Goal: Contribute content: Add original content to the website for others to see

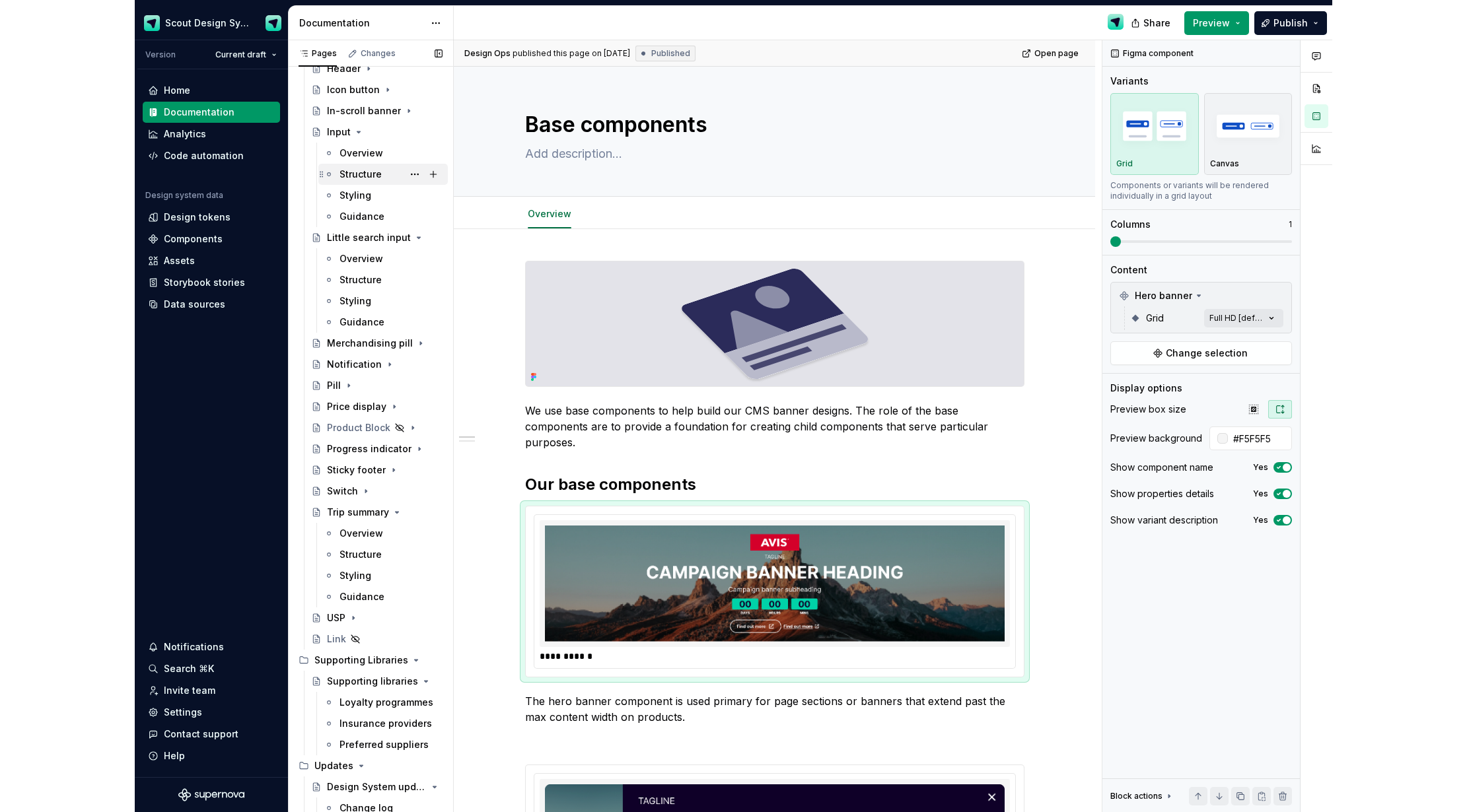
scroll to position [822, 0]
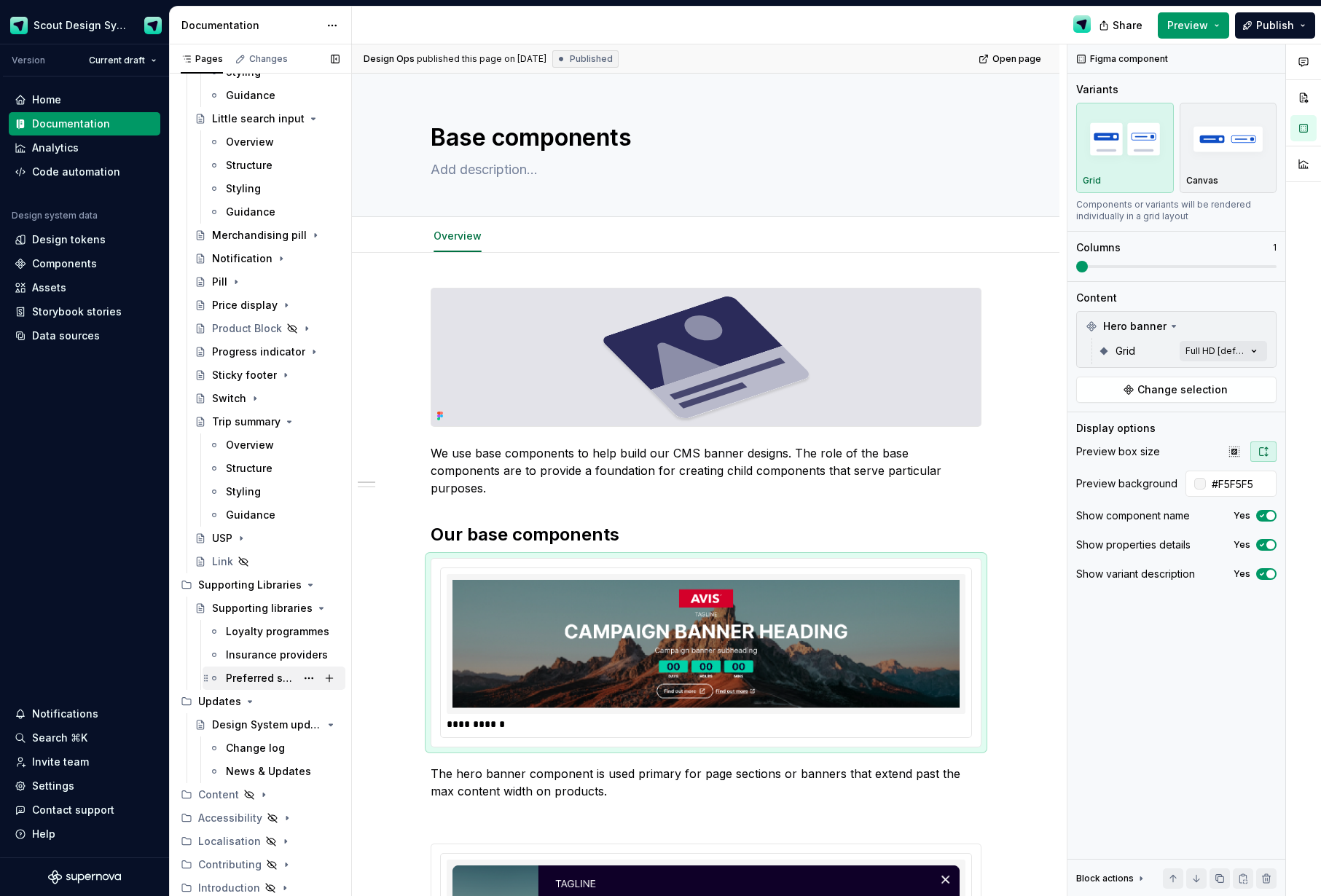
click at [259, 675] on div "Preferred suppliers" at bounding box center [261, 678] width 70 height 15
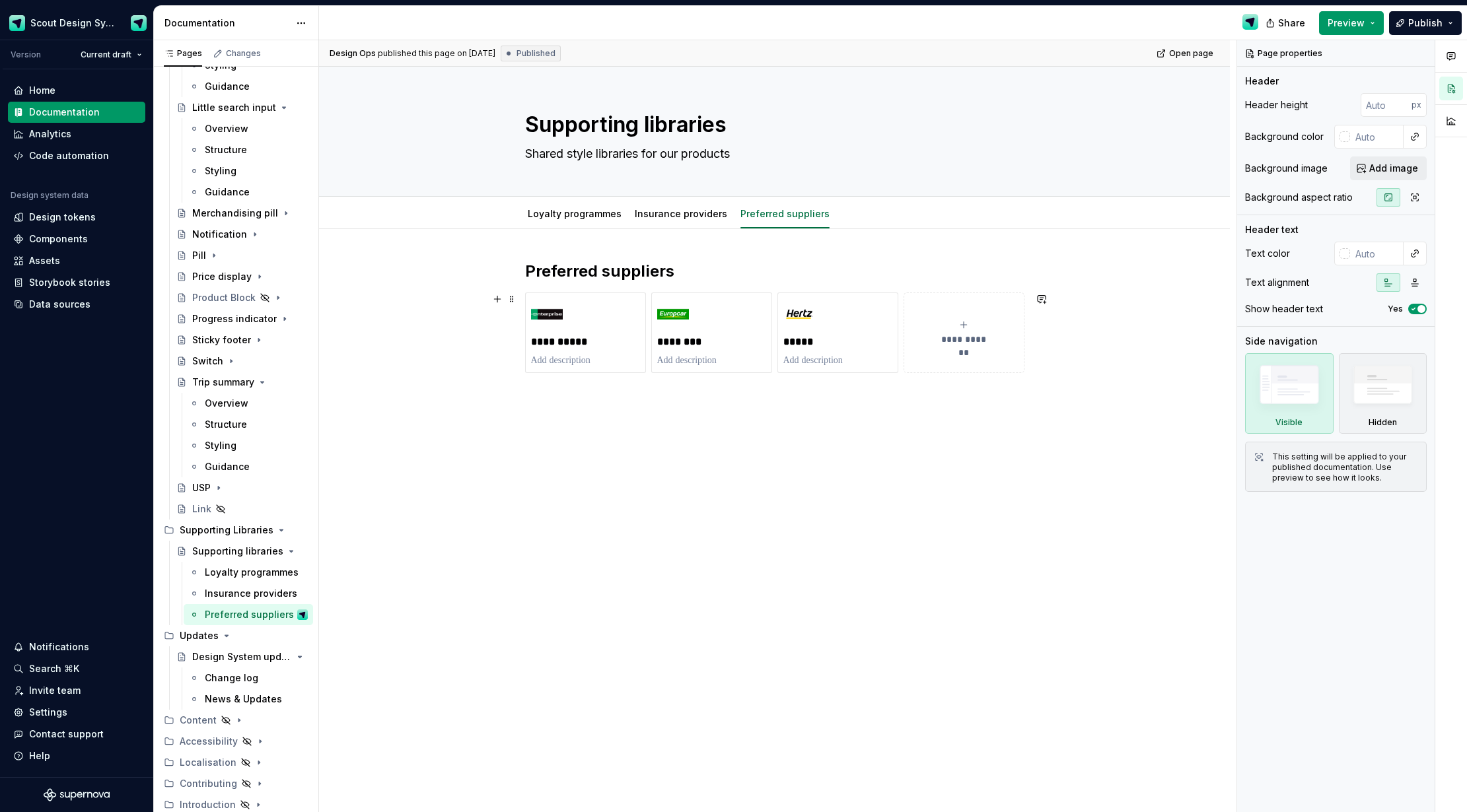
click at [971, 334] on span "**********" at bounding box center [964, 339] width 57 height 13
type textarea "*"
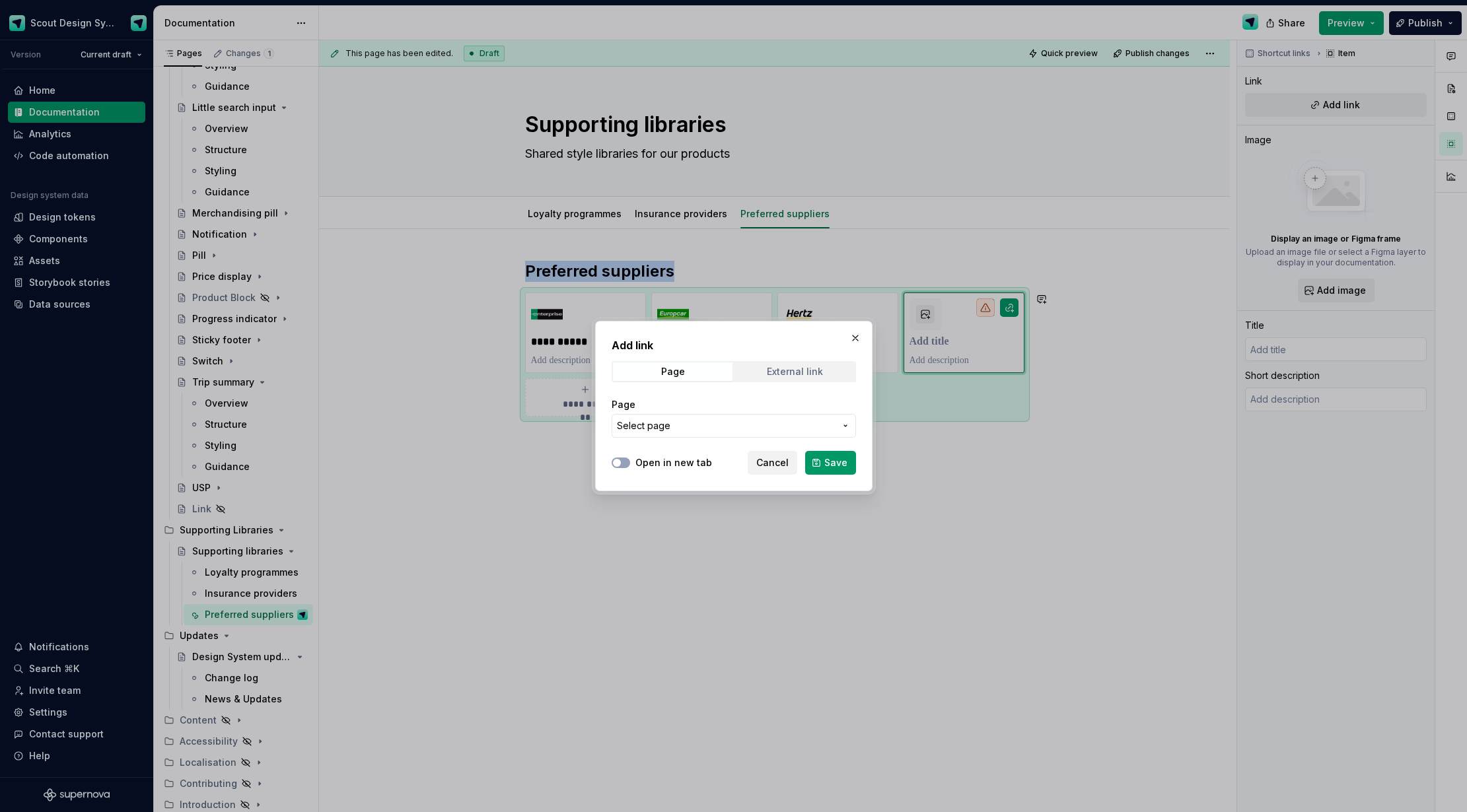
click at [780, 370] on div "External link" at bounding box center [794, 371] width 56 height 10
click at [697, 424] on input "URL" at bounding box center [734, 426] width 244 height 24
paste input "[URL][DOMAIN_NAME]"
type input "[URL][DOMAIN_NAME]"
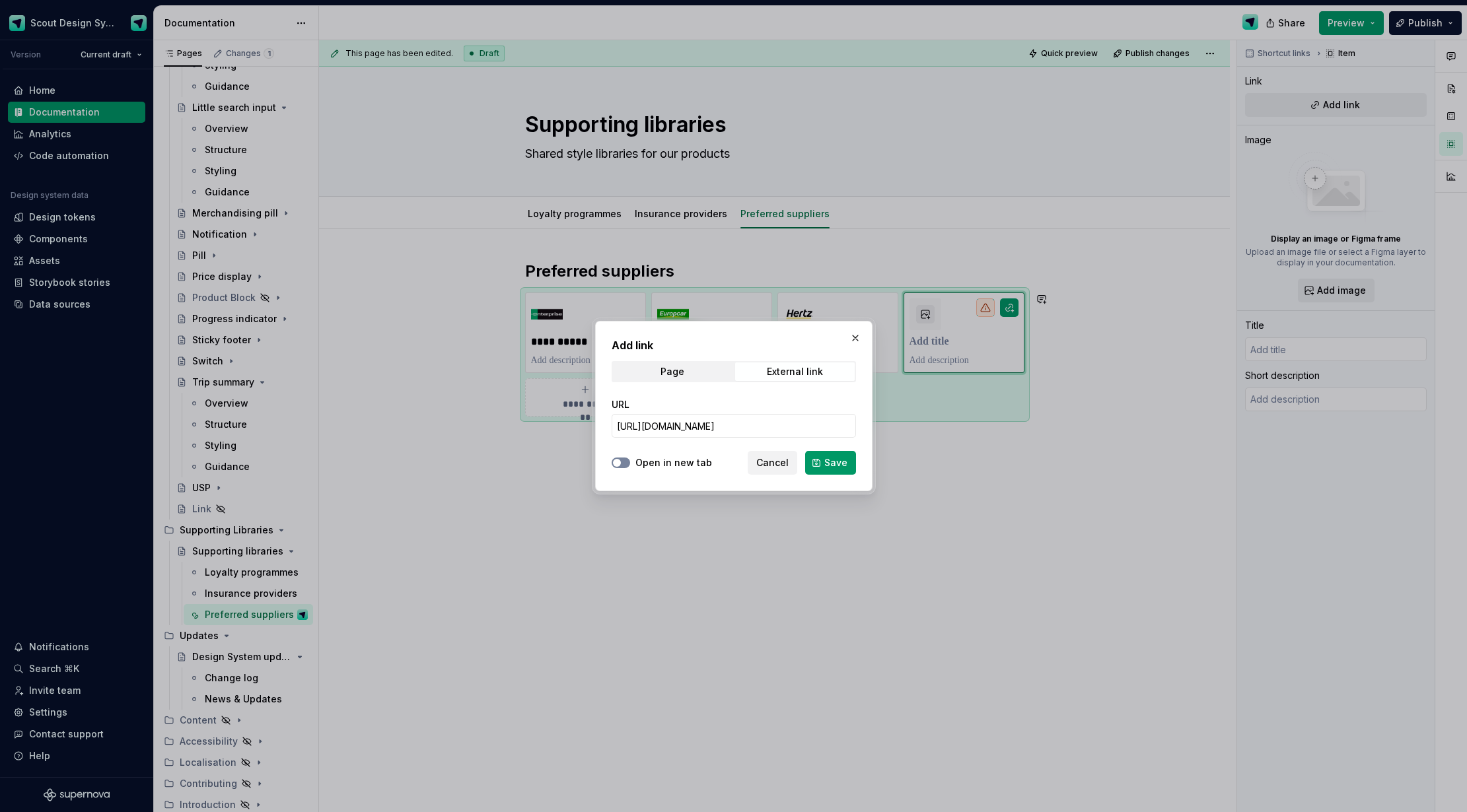
scroll to position [0, 0]
click at [621, 465] on icon "button" at bounding box center [616, 462] width 10 height 8
drag, startPoint x: 835, startPoint y: 464, endPoint x: 1143, endPoint y: 236, distance: 383.2
click at [835, 464] on span "Save" at bounding box center [835, 462] width 23 height 13
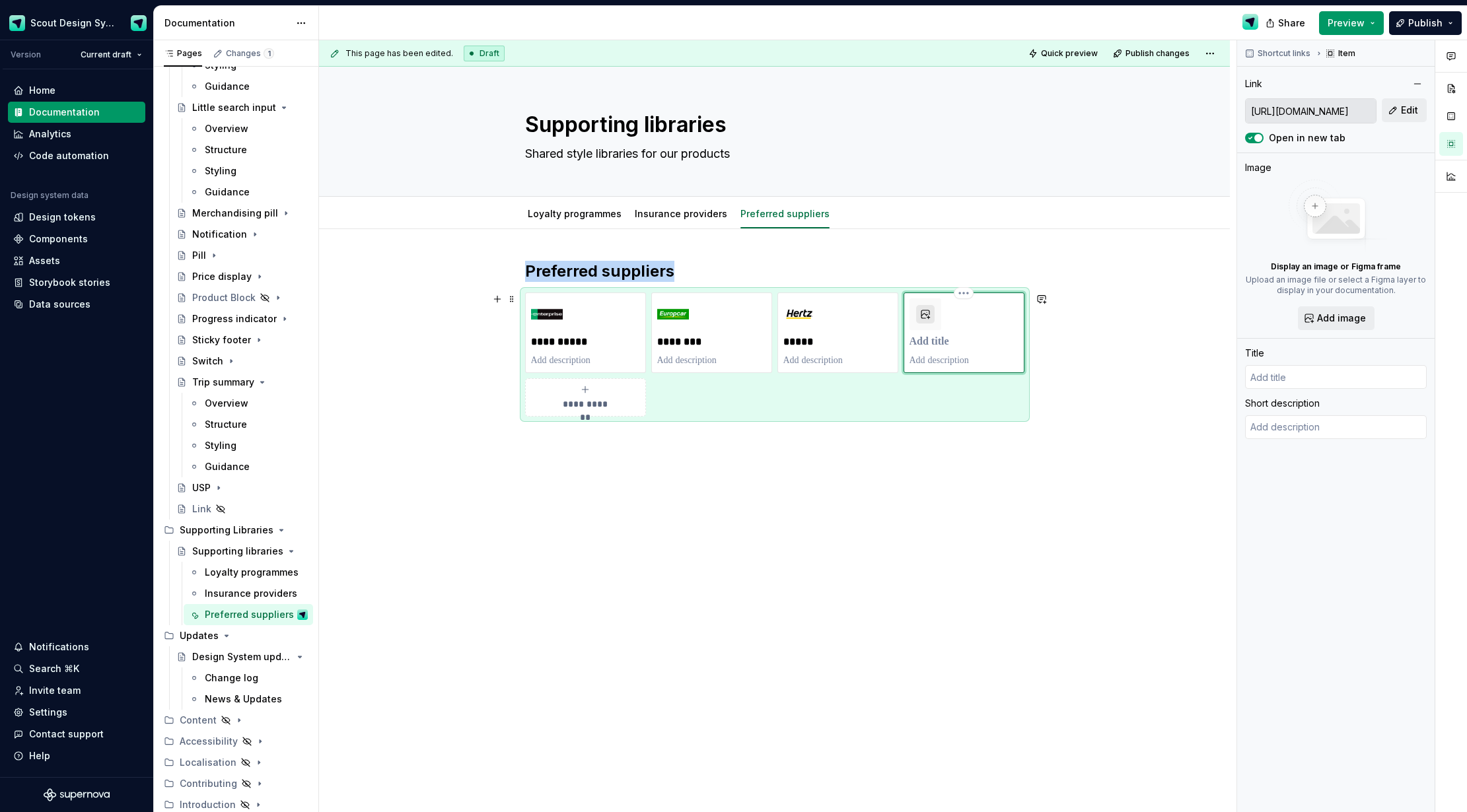
click at [932, 318] on button "button" at bounding box center [925, 314] width 19 height 19
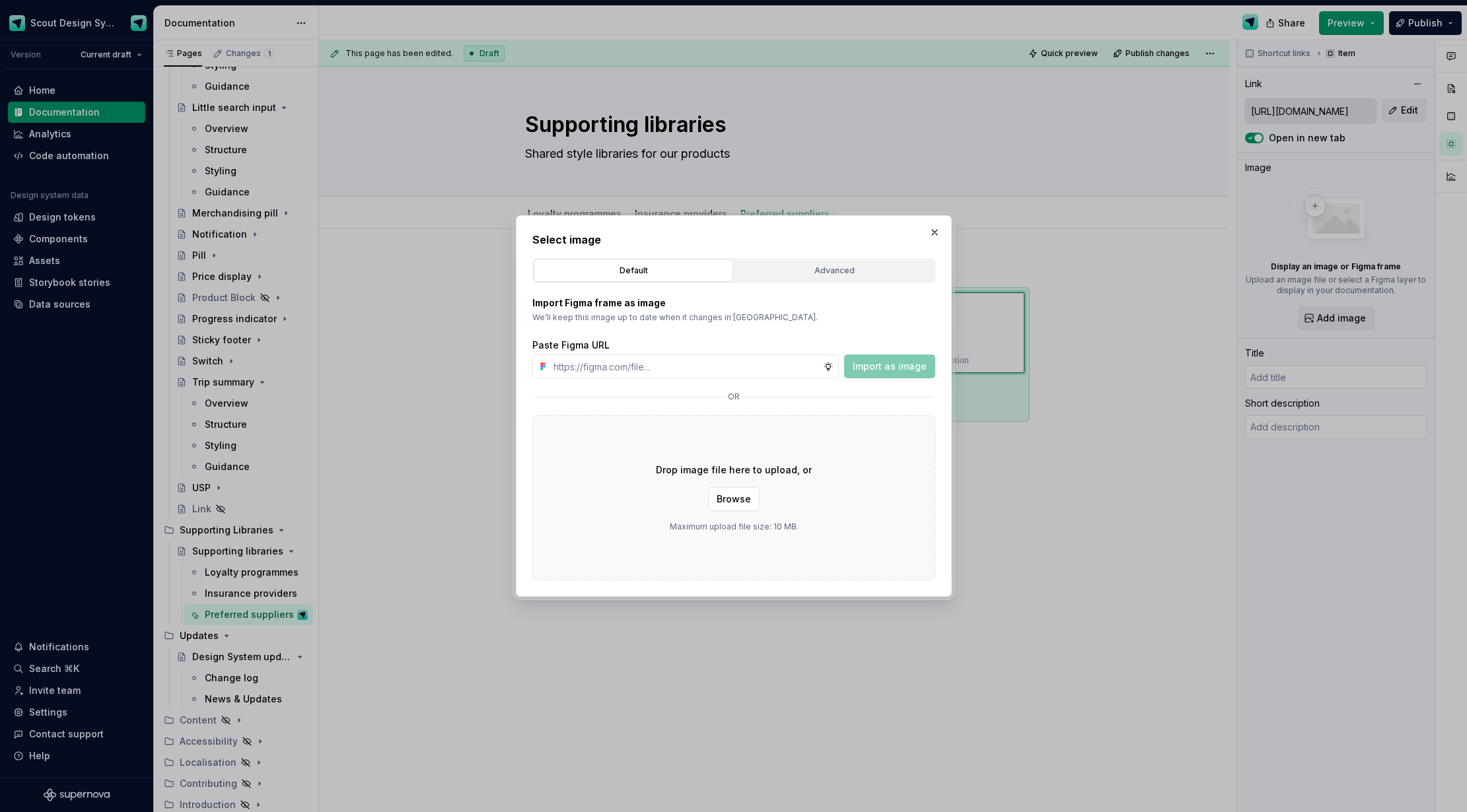
type textarea "*"
click at [646, 365] on input "text" at bounding box center [686, 366] width 275 height 24
paste input "[URL][DOMAIN_NAME]"
type input "[URL][DOMAIN_NAME]"
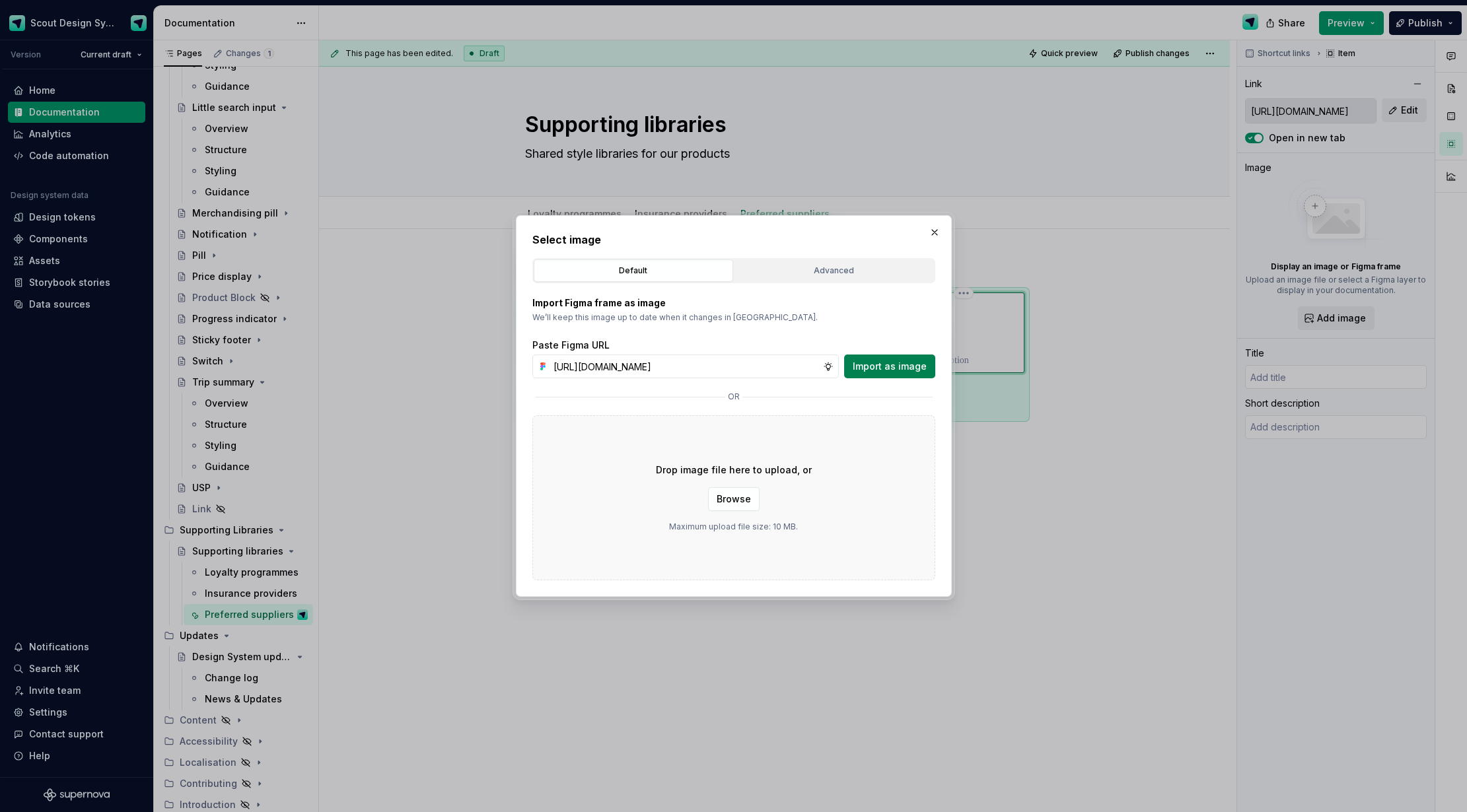
click at [923, 370] on span "Import as image" at bounding box center [889, 366] width 74 height 13
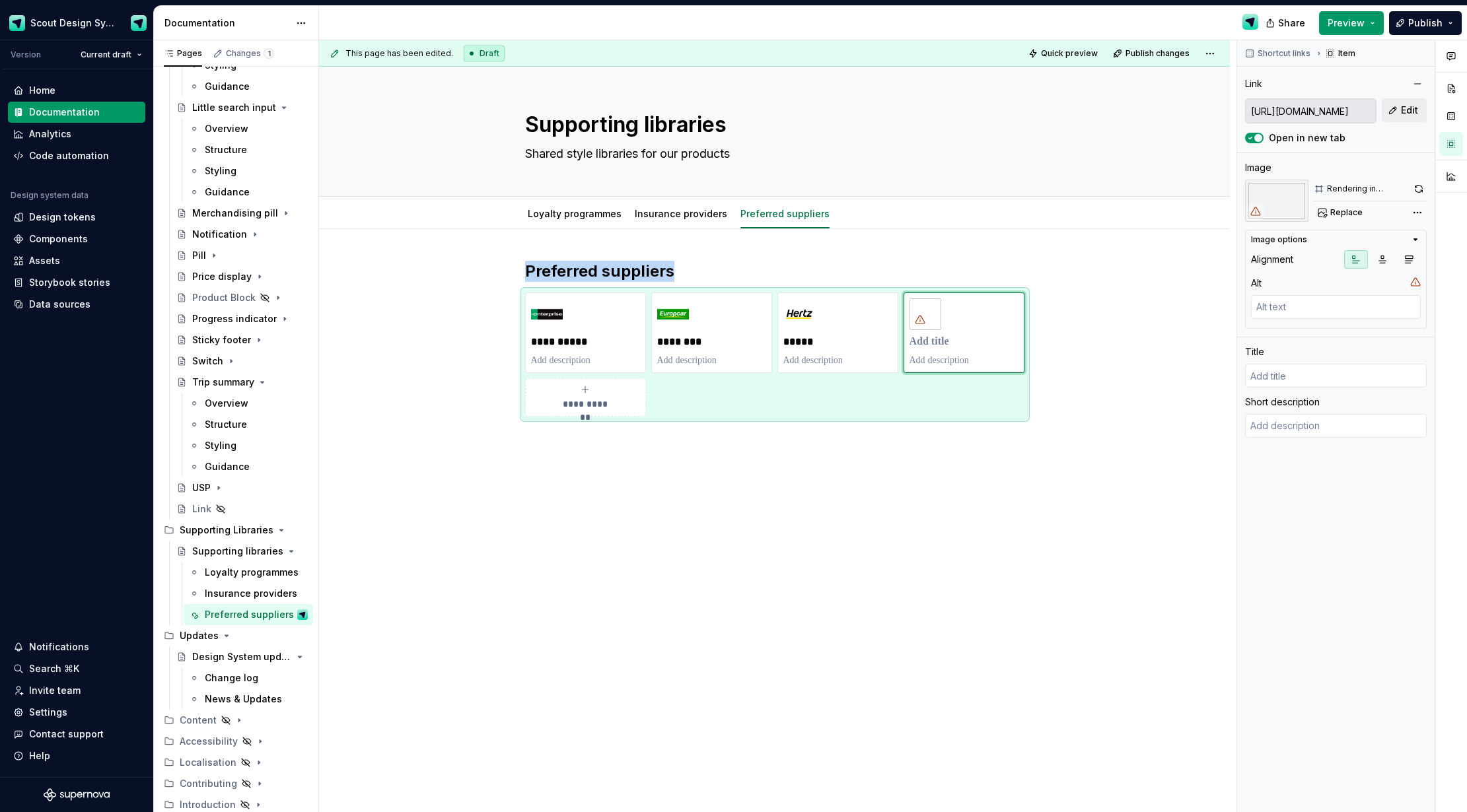
click at [1414, 213] on div "Comments Open comments No comments yet Select ‘Comment’ from the block context …" at bounding box center [1352, 426] width 230 height 773
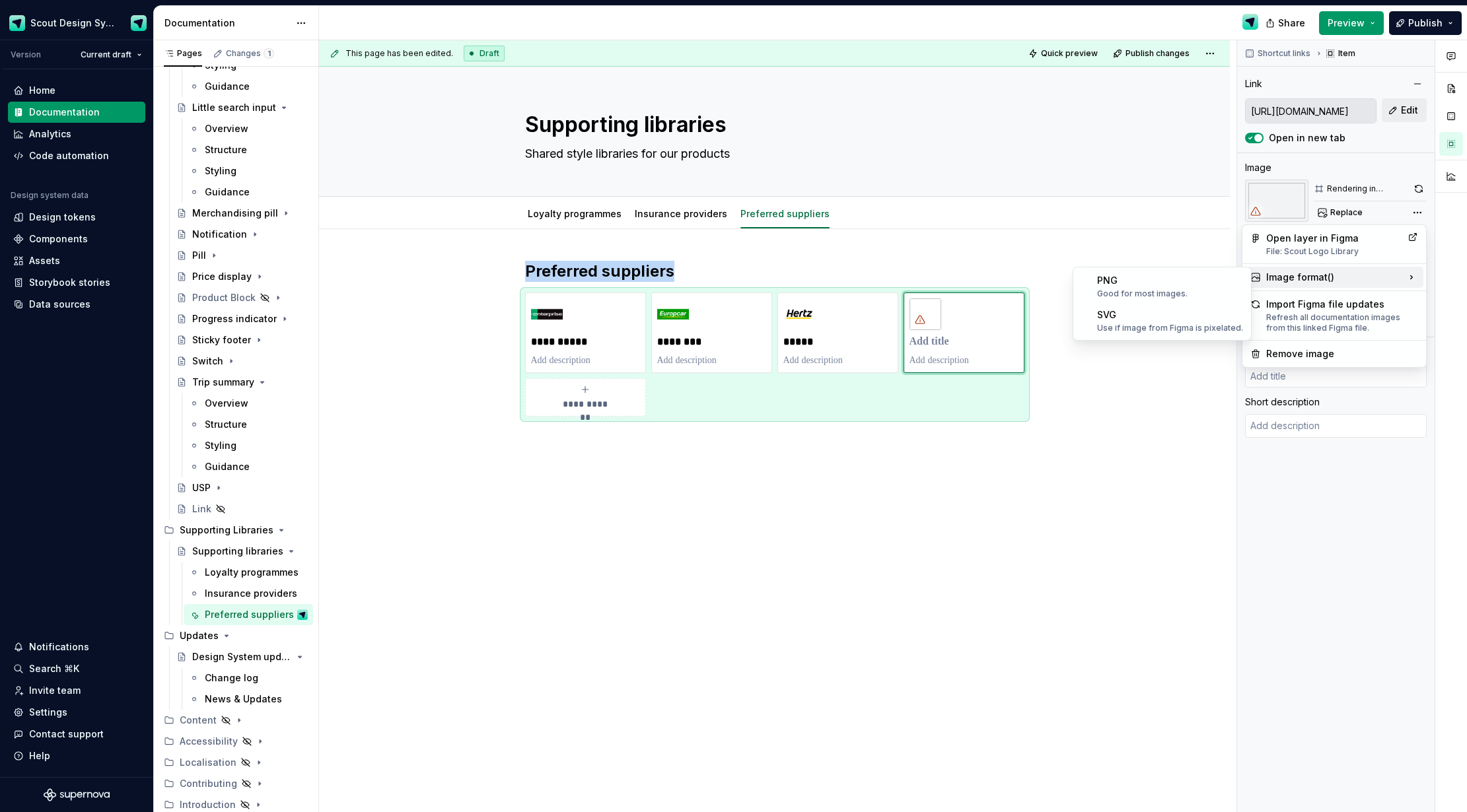
click at [1341, 275] on div "Image format ( )" at bounding box center [1335, 277] width 179 height 21
click at [1203, 326] on div "Use if image from Figma is pixelated." at bounding box center [1170, 327] width 146 height 10
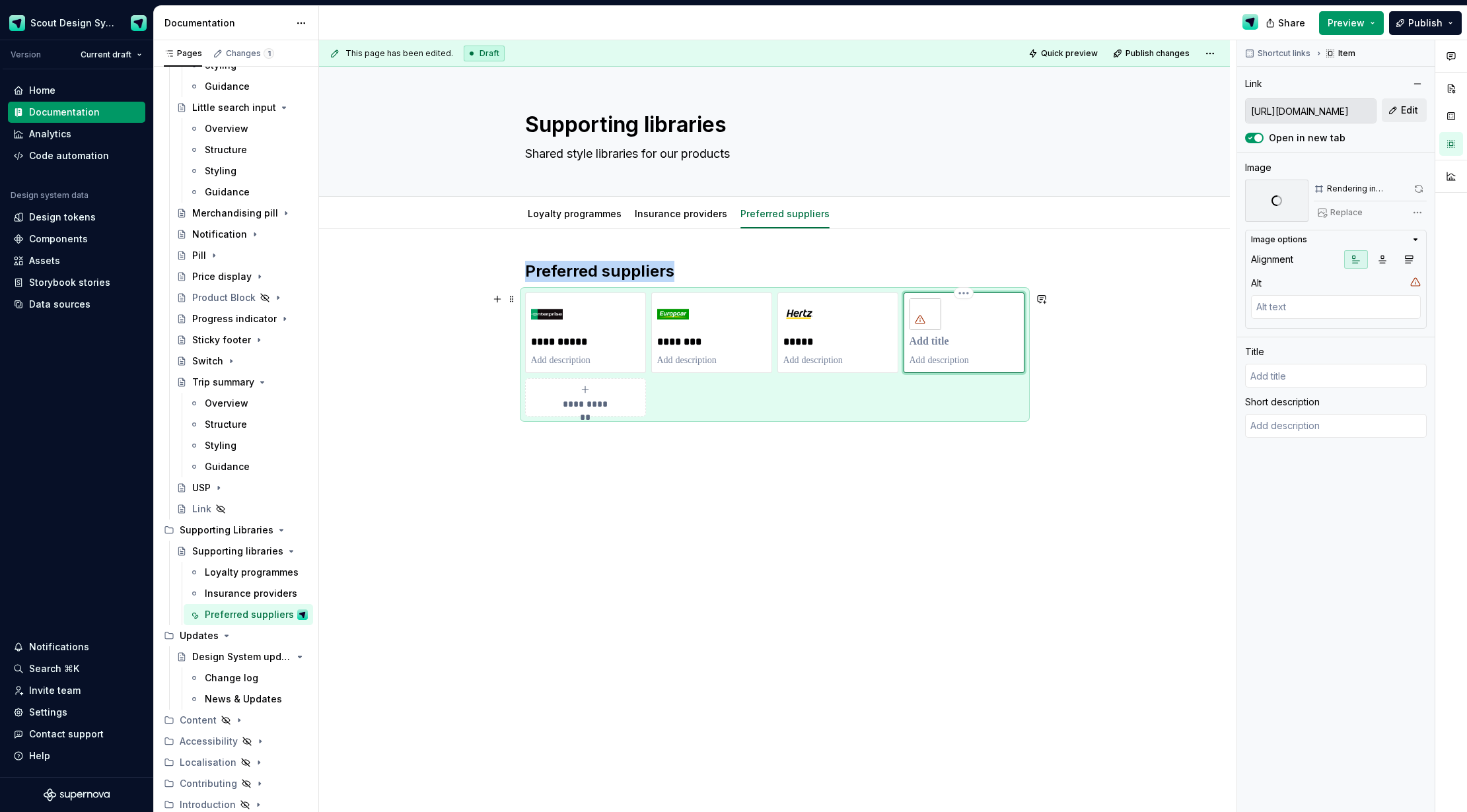
click at [949, 343] on p at bounding box center [963, 342] width 109 height 13
type textarea "*"
type input "A"
type textarea "*"
type input "Av"
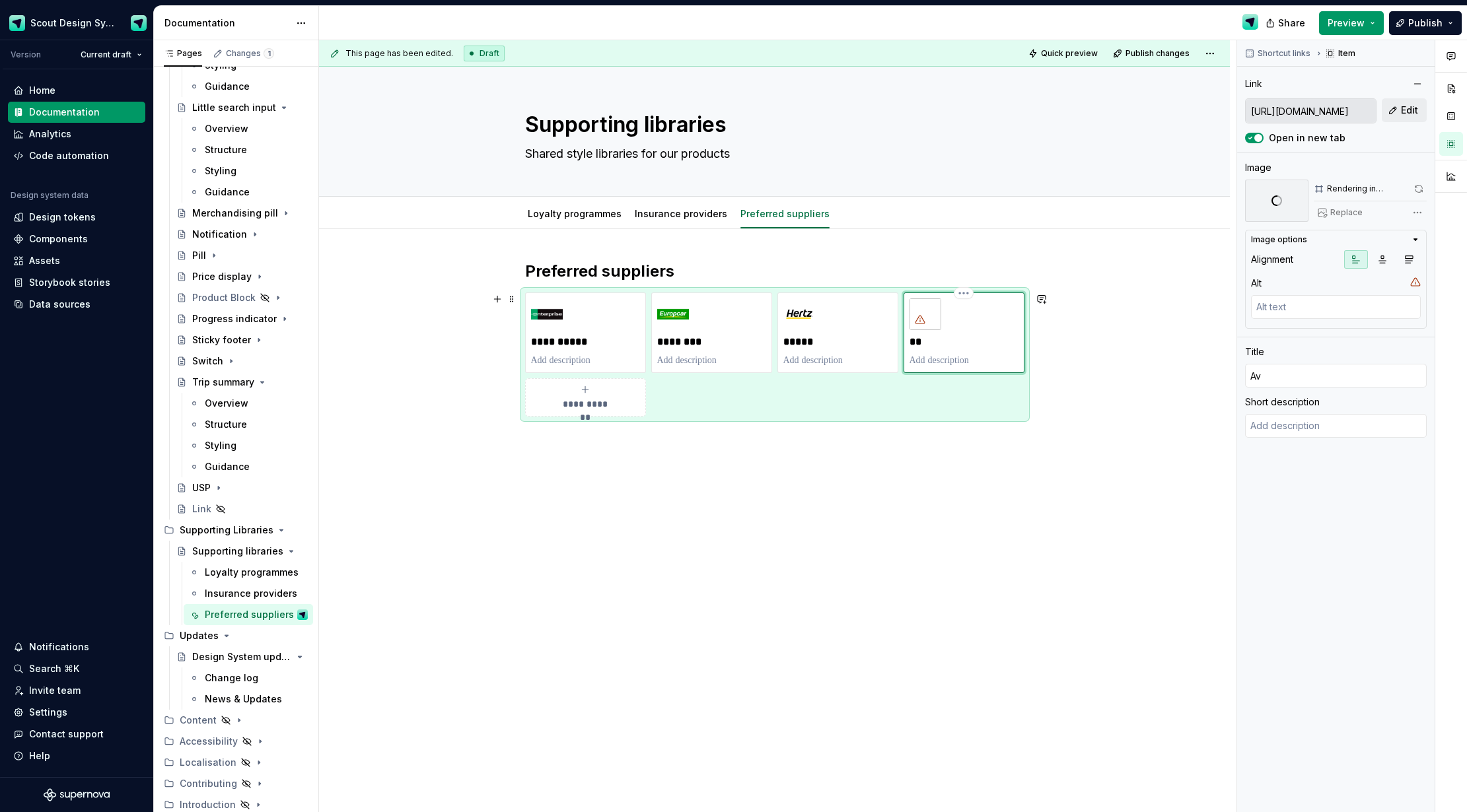
type textarea "*"
type input "Avi"
type textarea "*"
type input "Avis"
click at [842, 321] on div "*****" at bounding box center [837, 332] width 109 height 69
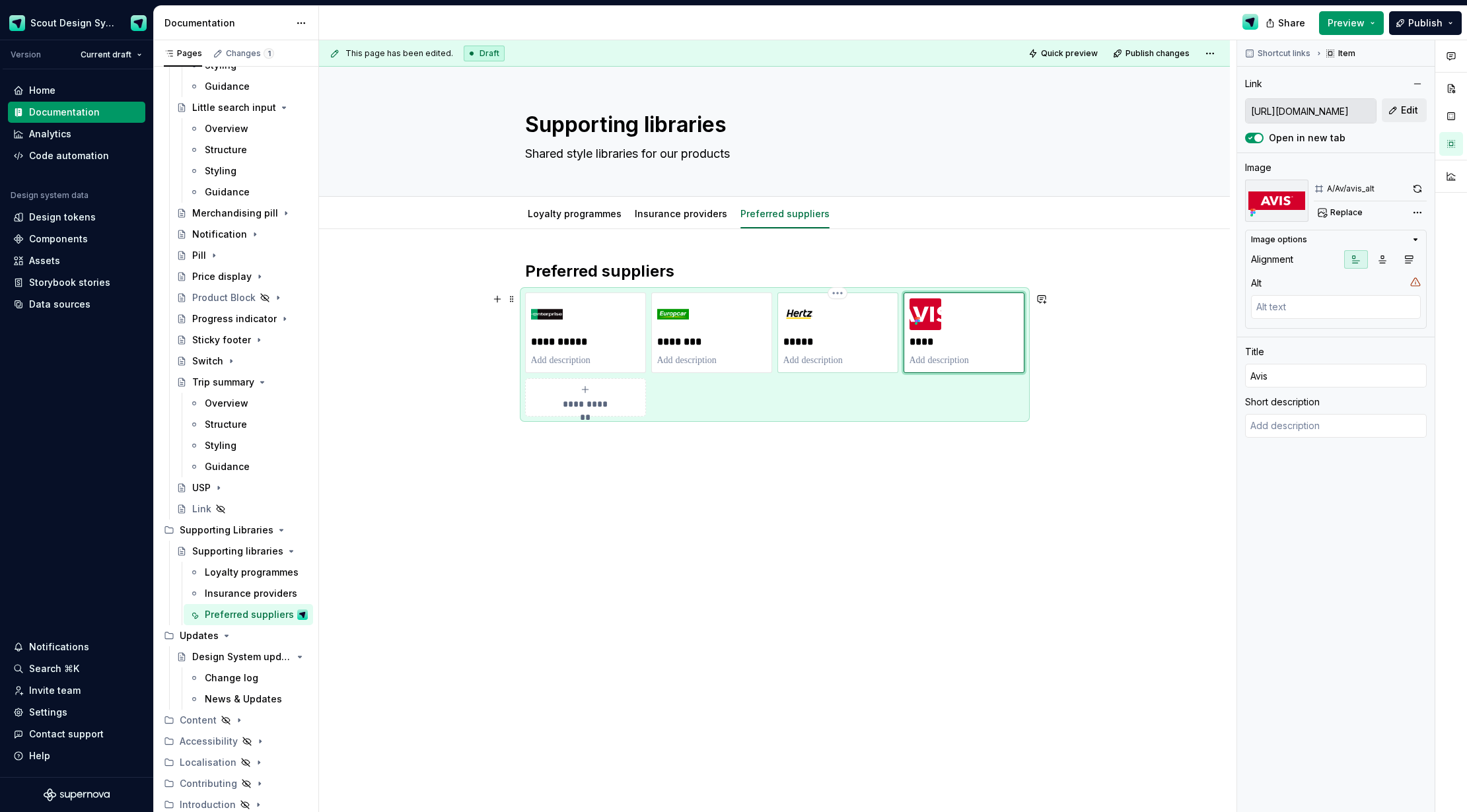
type textarea "*"
type input "[URL][DOMAIN_NAME]"
type input "Hertz"
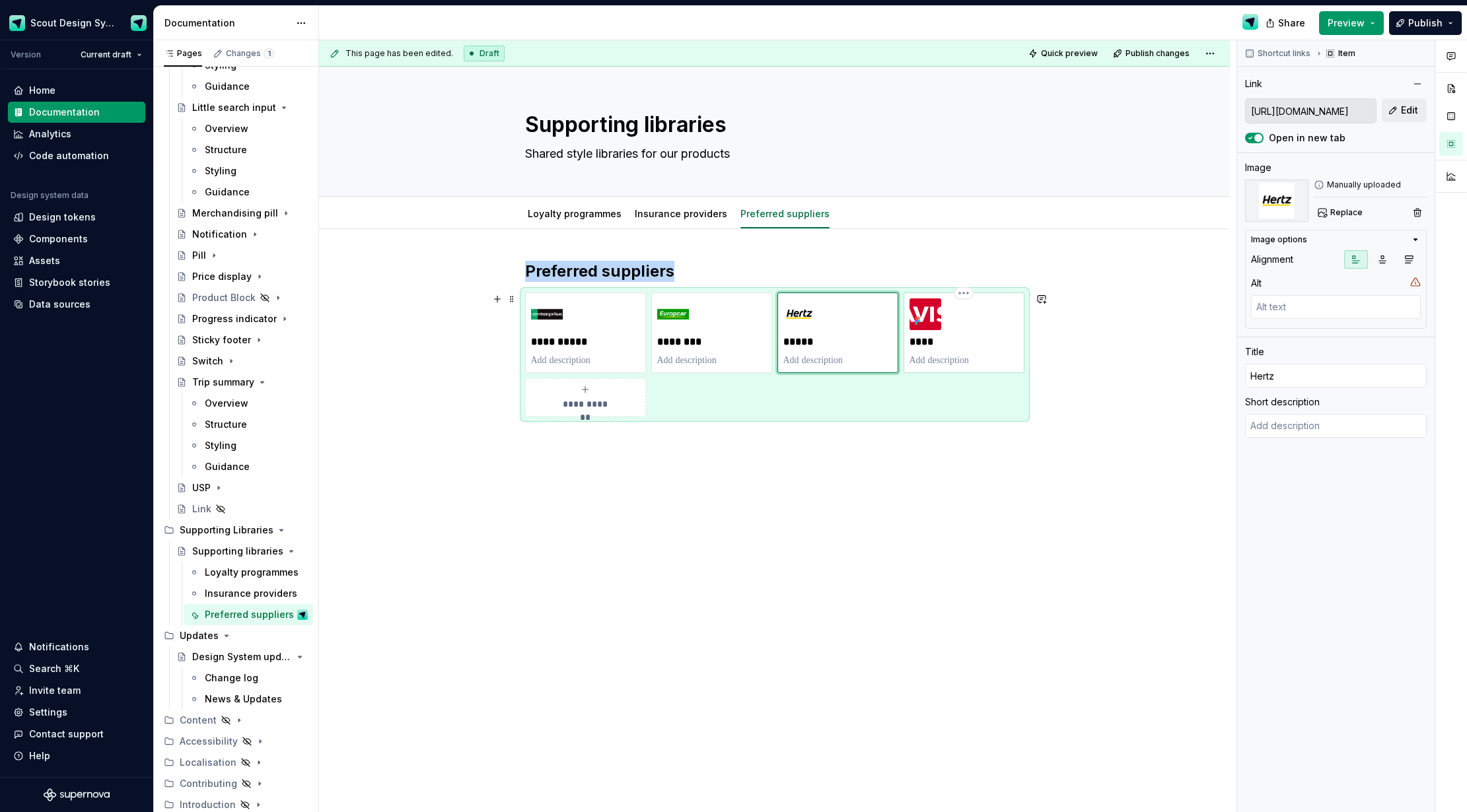
type textarea "*"
type input "[URL][DOMAIN_NAME]"
type input "Avis"
click at [941, 312] on img at bounding box center [925, 314] width 32 height 32
click at [1331, 213] on span "Replace" at bounding box center [1346, 212] width 33 height 10
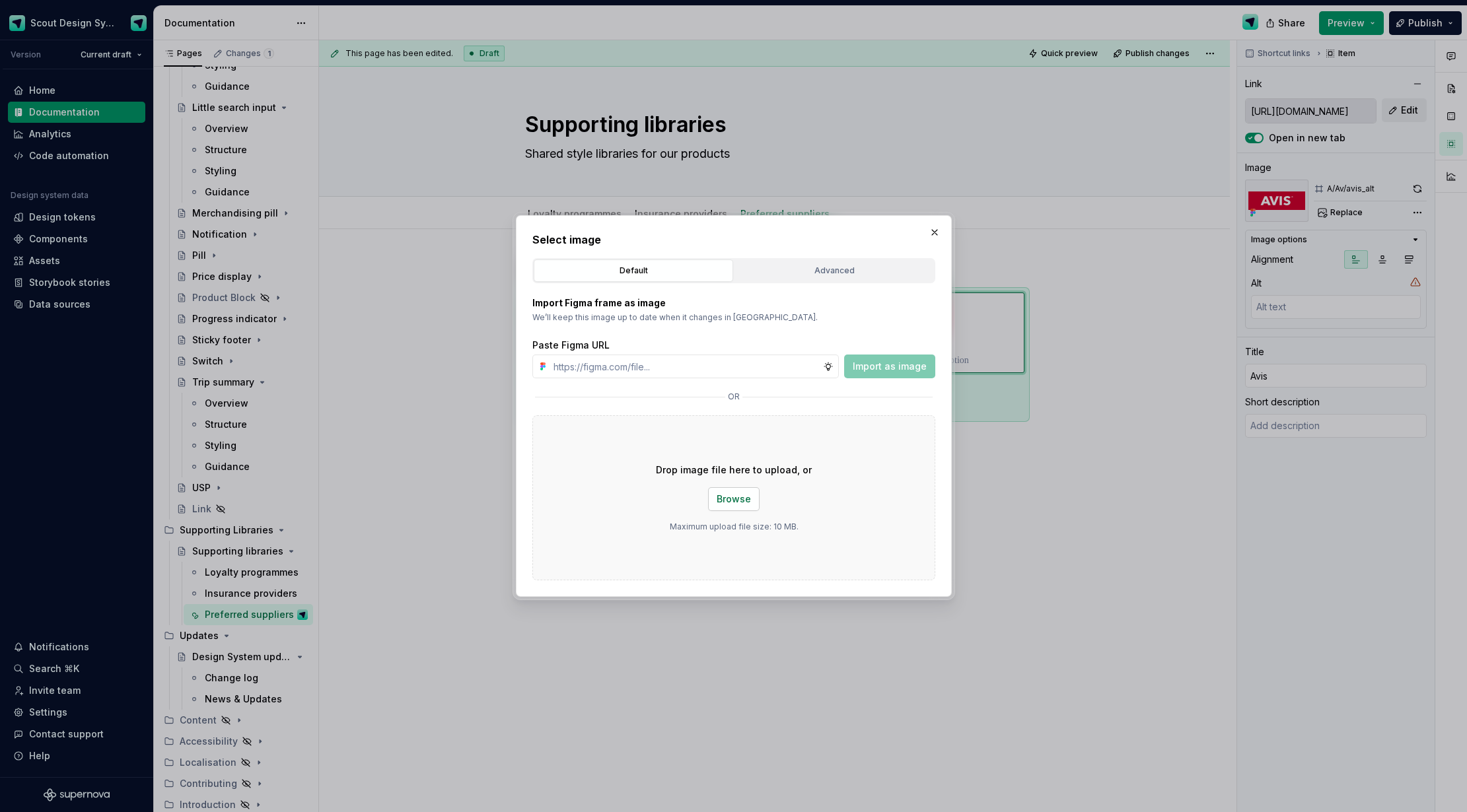
click at [726, 503] on span "Browse" at bounding box center [734, 498] width 35 height 13
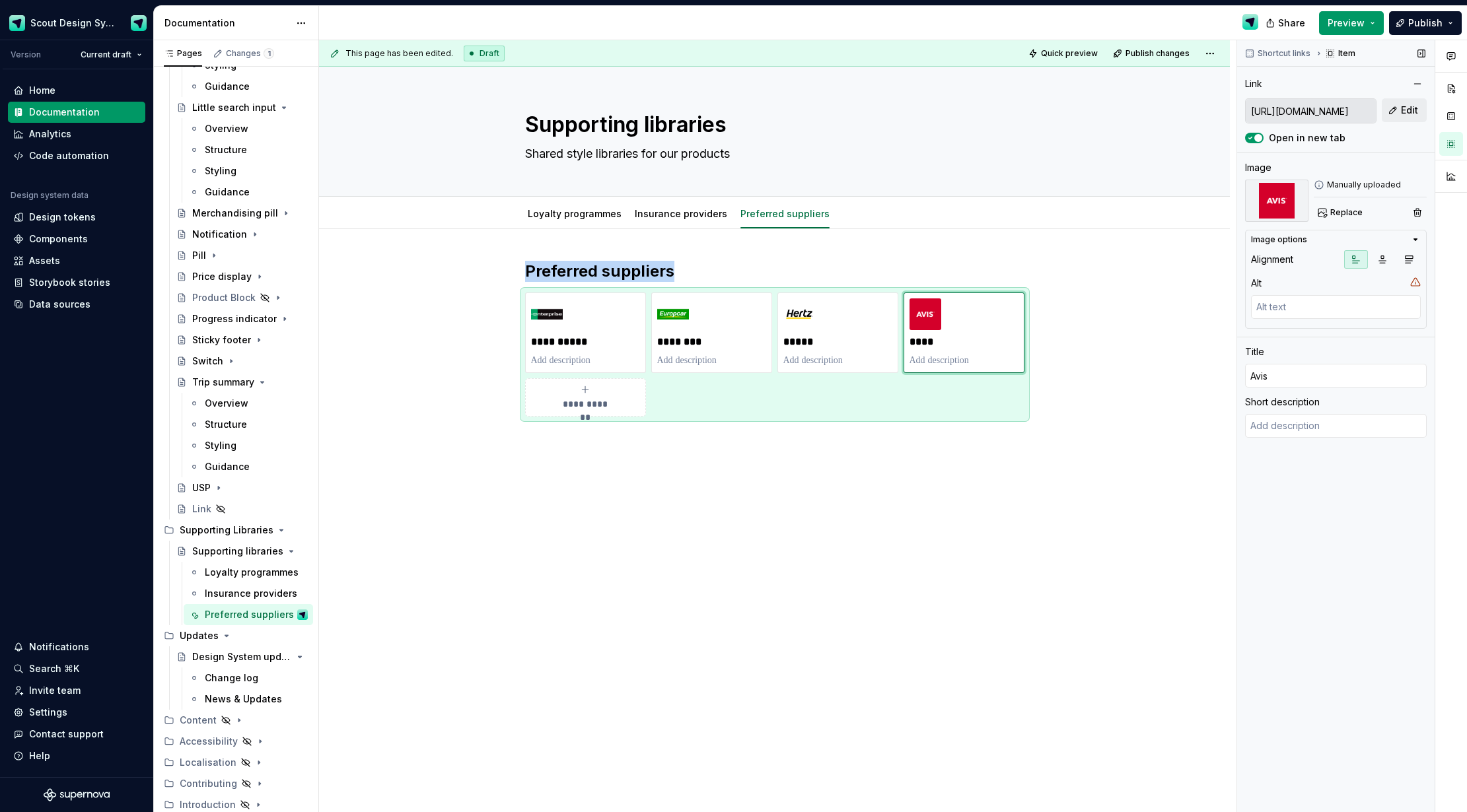
click at [1289, 208] on img at bounding box center [1277, 200] width 64 height 42
drag, startPoint x: 1009, startPoint y: 395, endPoint x: 1076, endPoint y: 326, distance: 96.2
click at [1009, 394] on div "**********" at bounding box center [774, 354] width 499 height 124
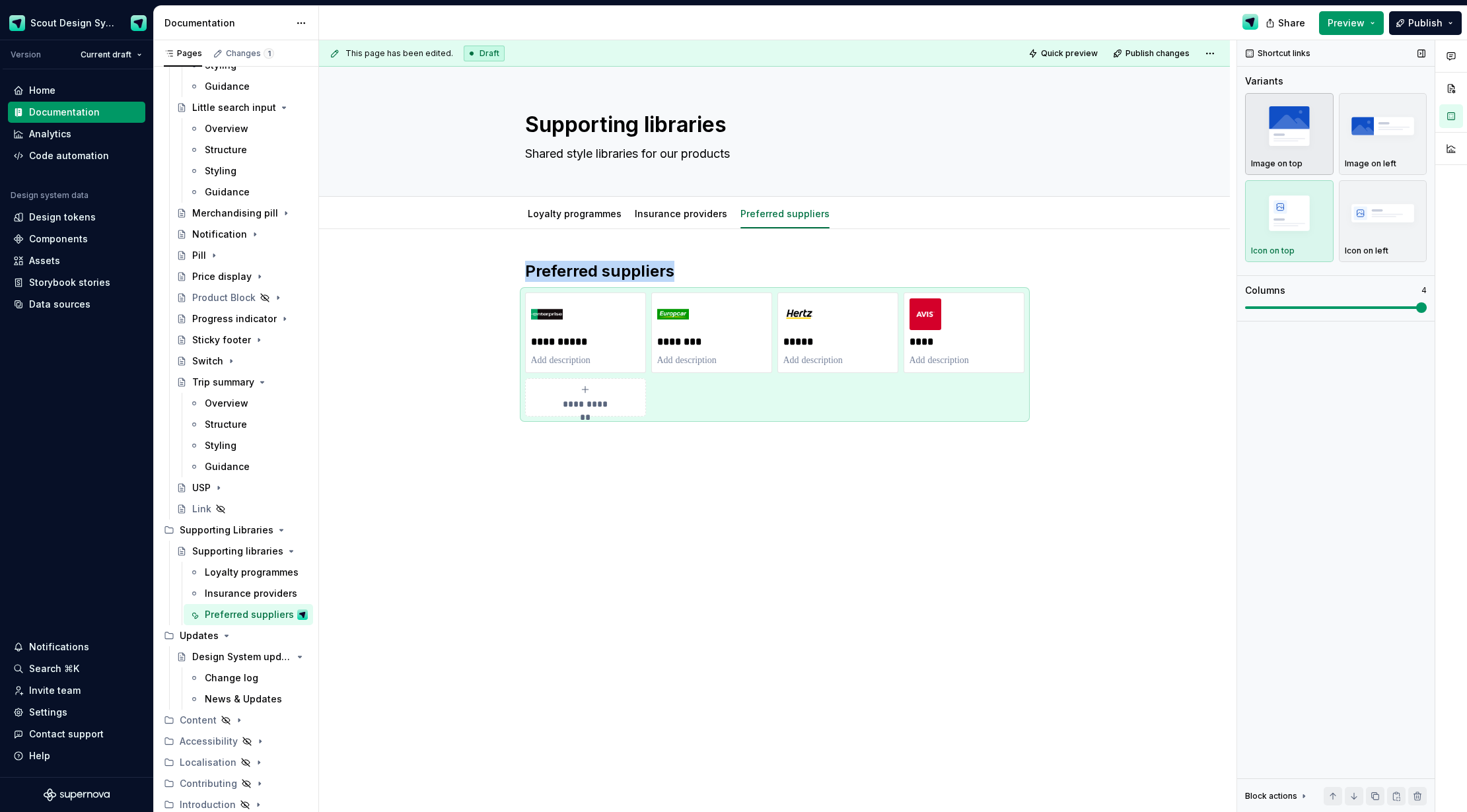
click at [1297, 141] on img "button" at bounding box center [1289, 126] width 77 height 48
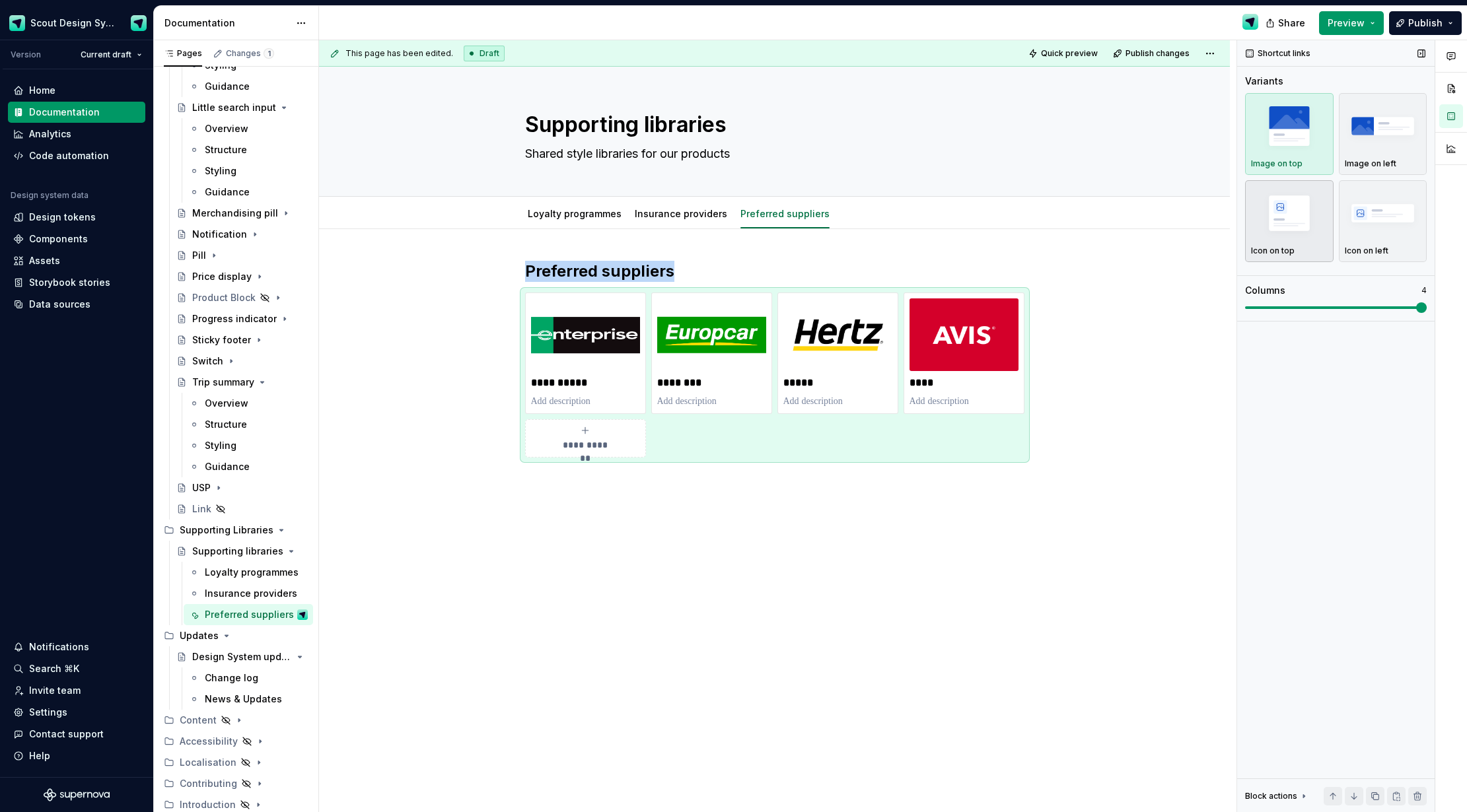
click at [1309, 214] on img "button" at bounding box center [1289, 213] width 77 height 48
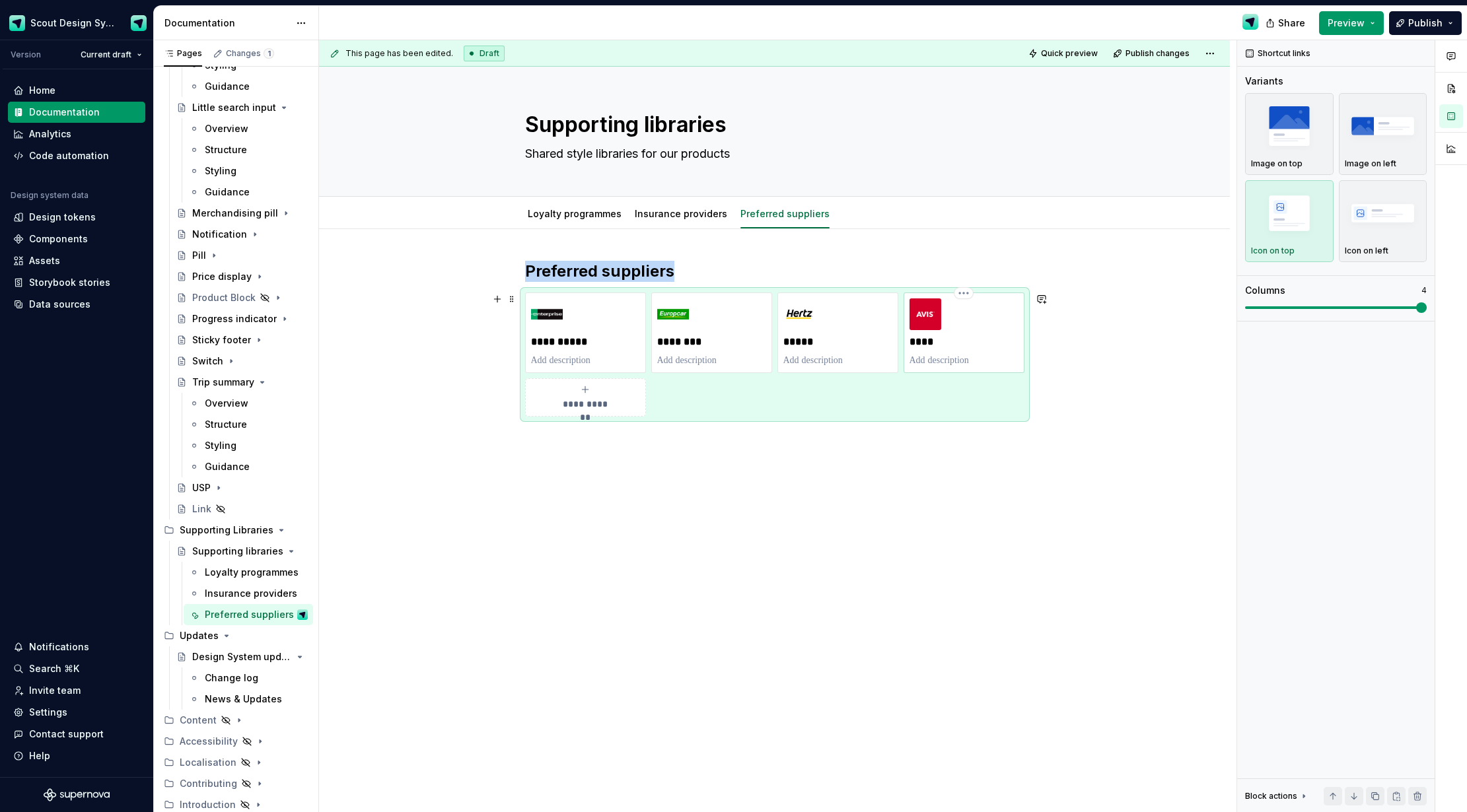
click at [967, 350] on div "****" at bounding box center [963, 332] width 109 height 69
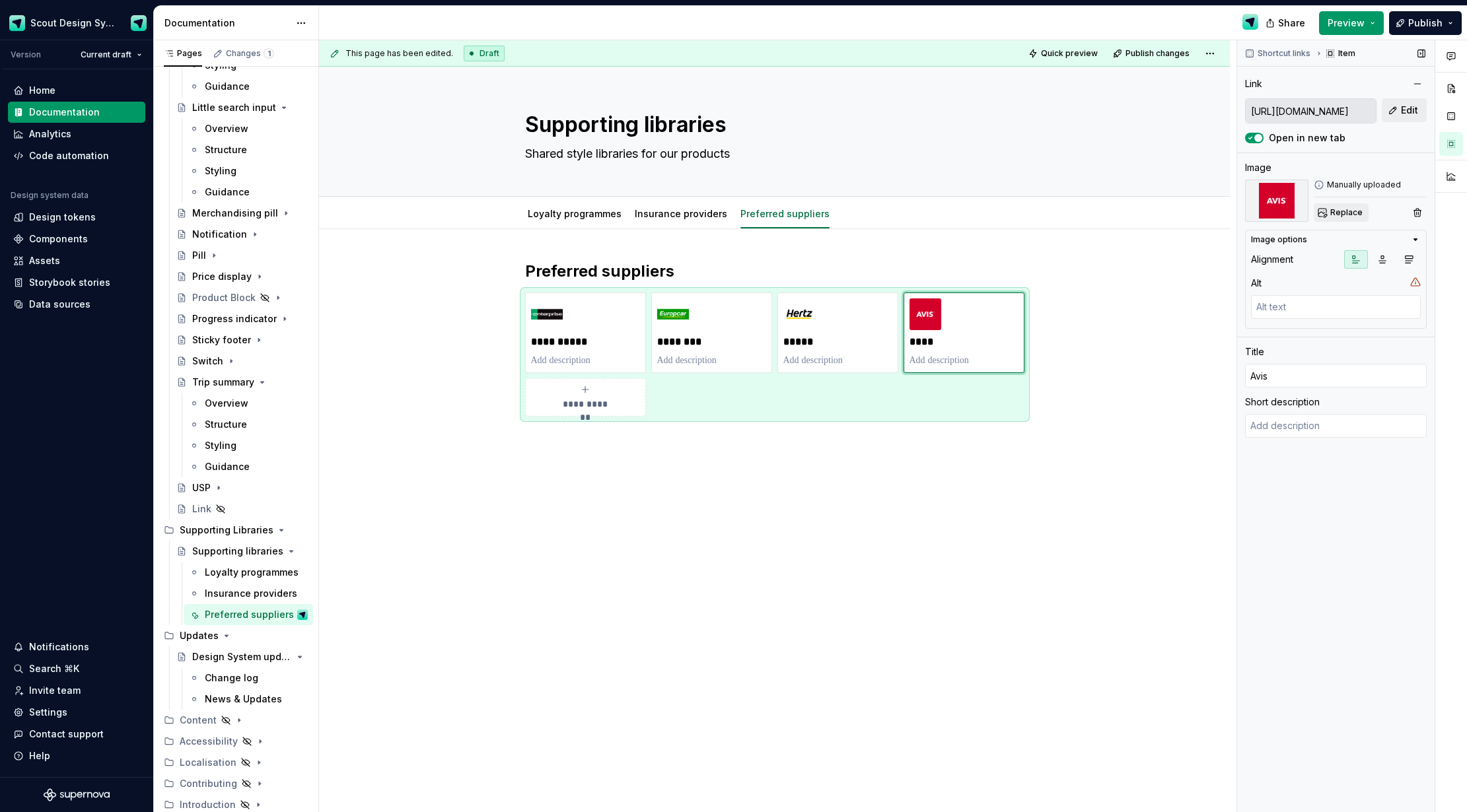
click at [1335, 211] on span "Replace" at bounding box center [1346, 212] width 33 height 10
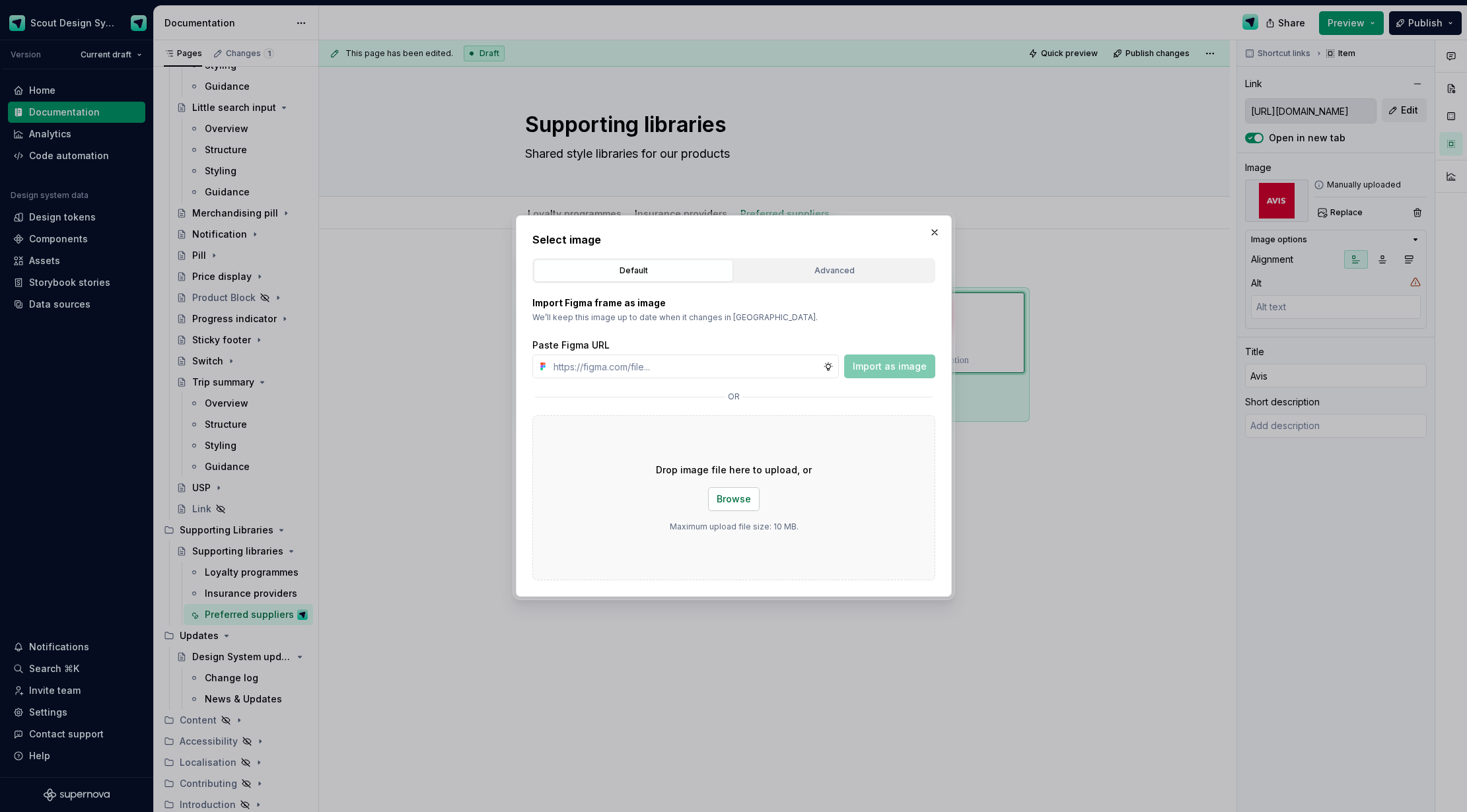
click at [735, 492] on span "Browse" at bounding box center [734, 498] width 35 height 13
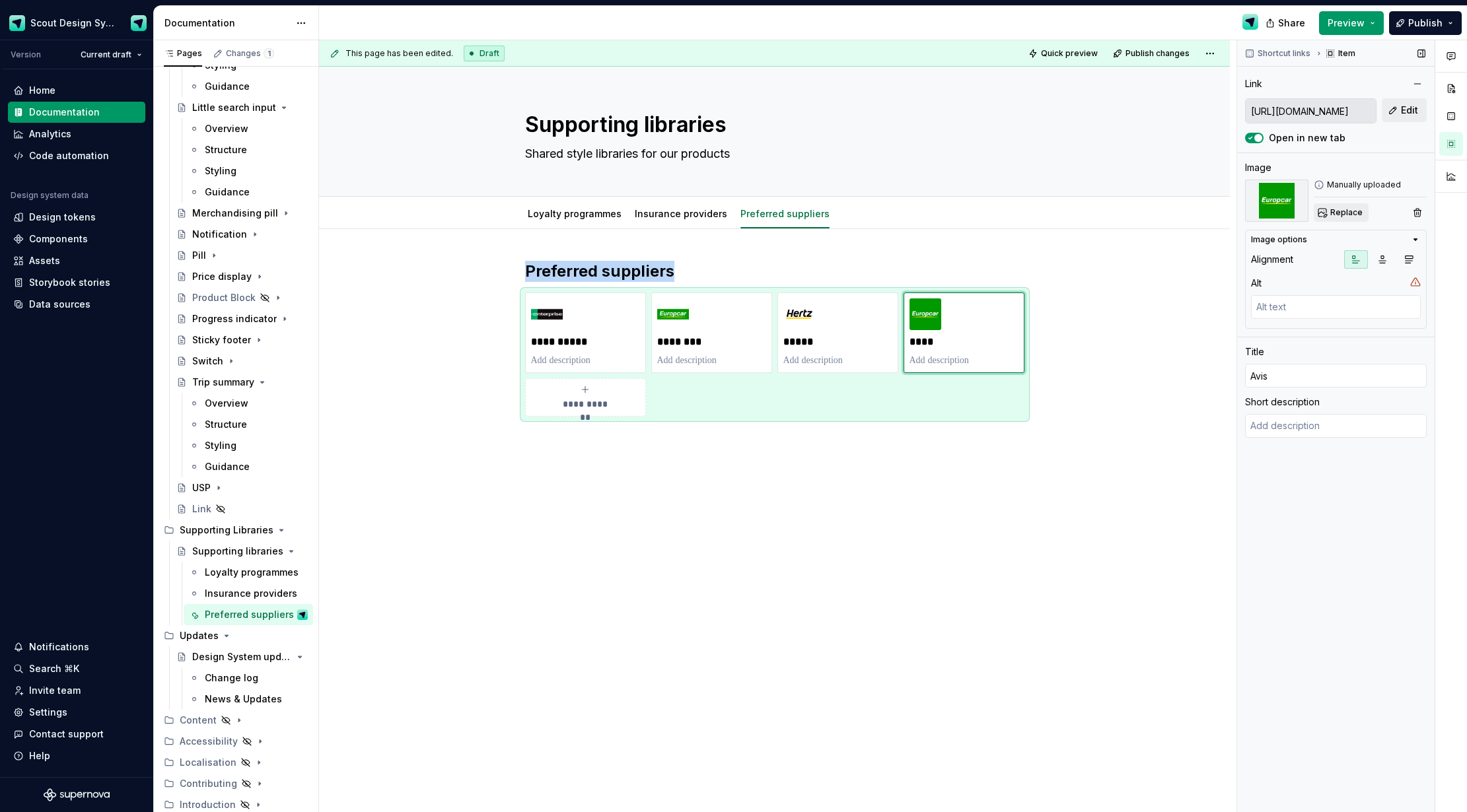
click at [1349, 213] on span "Replace" at bounding box center [1346, 212] width 33 height 10
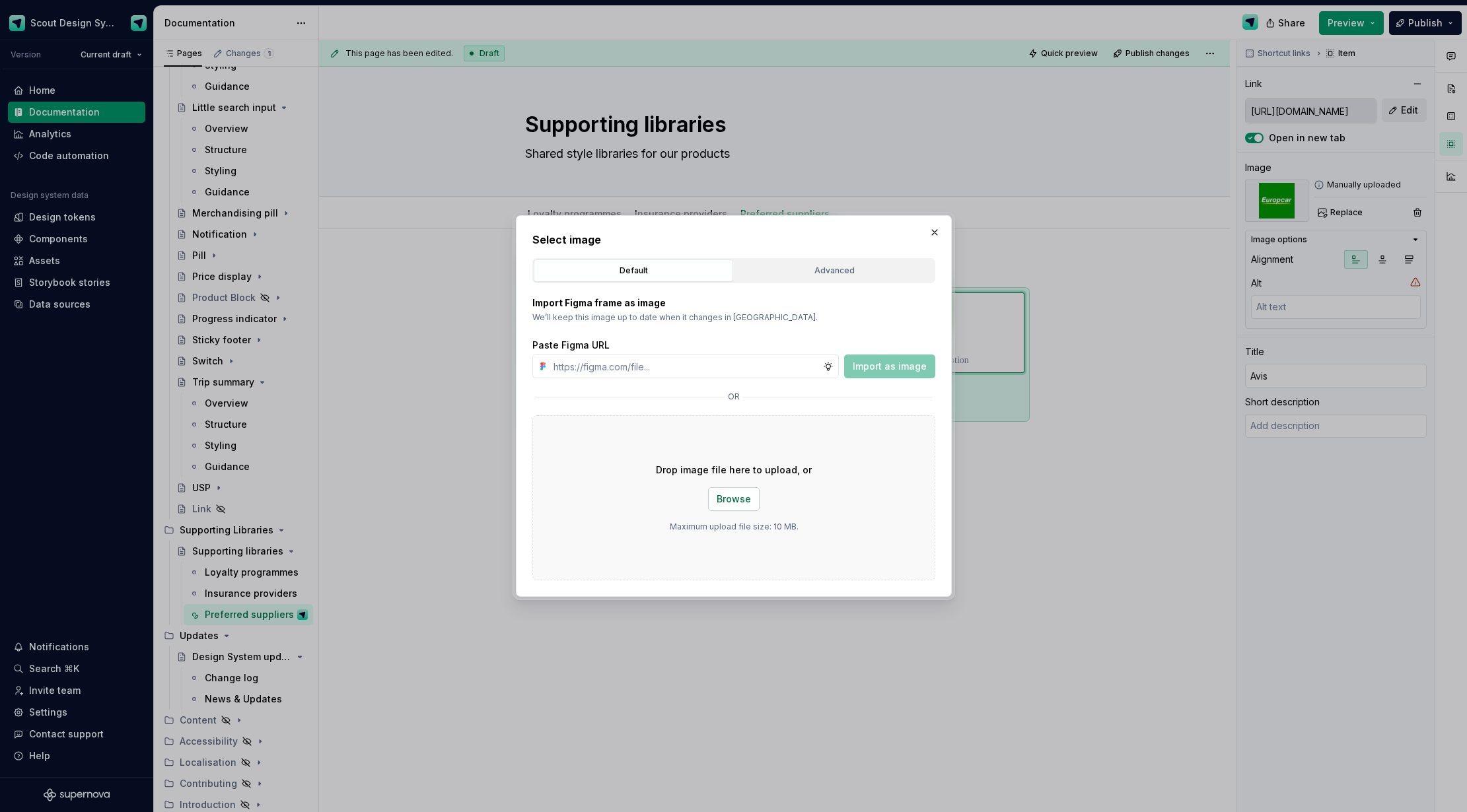
click at [750, 488] on button "Browse" at bounding box center [734, 499] width 51 height 24
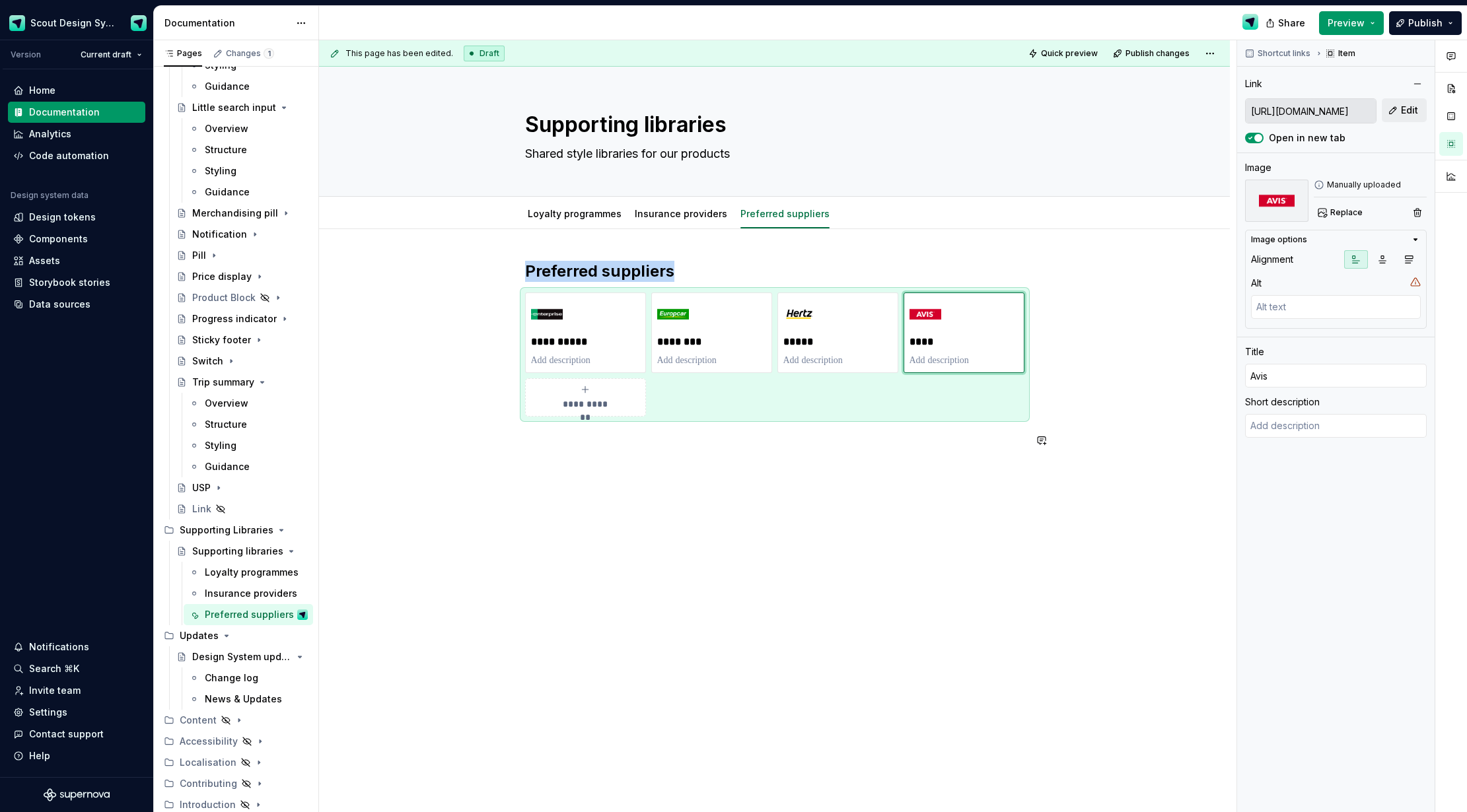
click at [1047, 521] on div "**********" at bounding box center [774, 468] width 911 height 478
drag, startPoint x: 954, startPoint y: 354, endPoint x: 885, endPoint y: 484, distance: 147.2
click at [709, 364] on div "**********" at bounding box center [774, 354] width 499 height 124
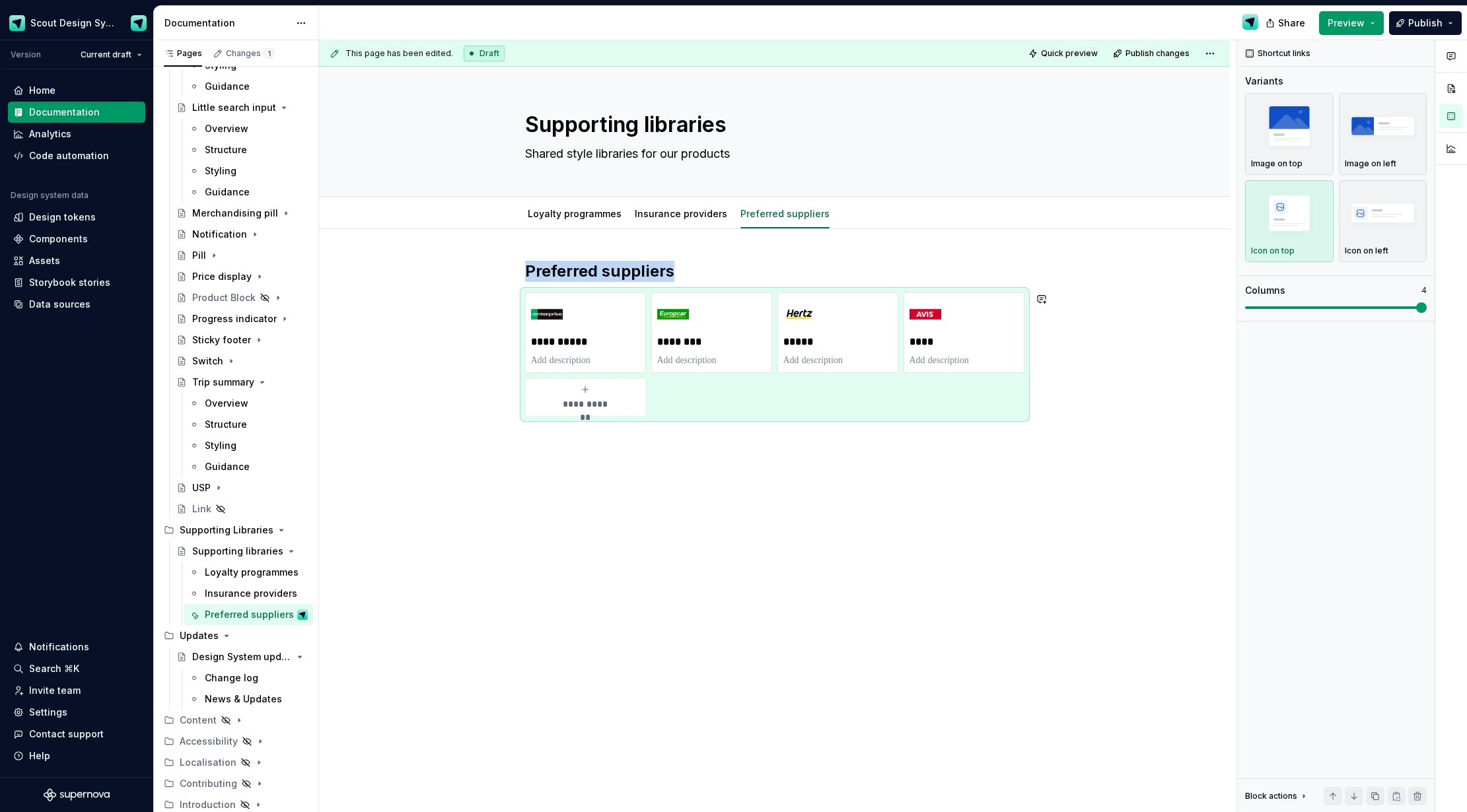
click at [957, 515] on div "**********" at bounding box center [774, 468] width 911 height 478
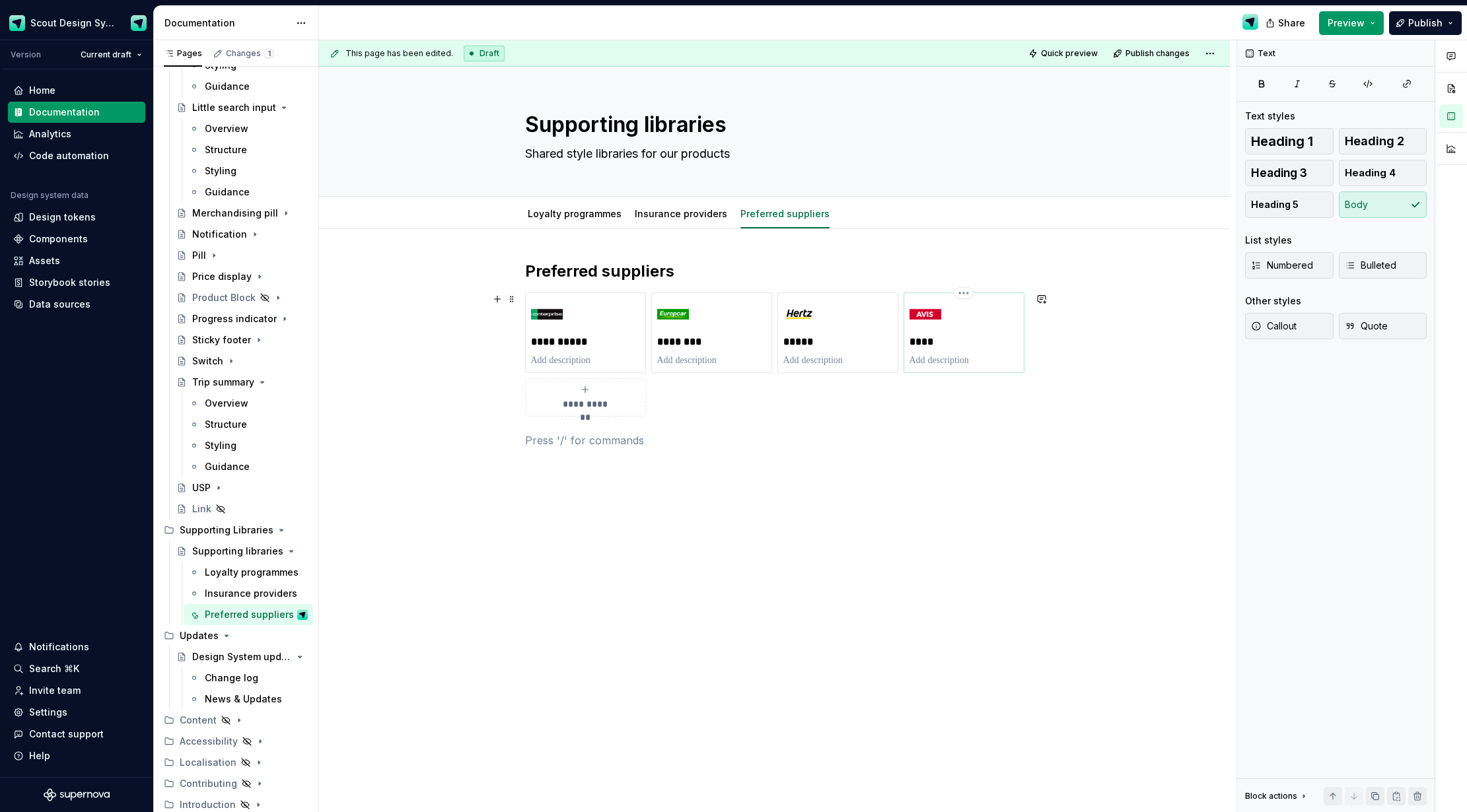
drag, startPoint x: 990, startPoint y: 357, endPoint x: 997, endPoint y: 357, distance: 7.0
click at [990, 357] on p at bounding box center [963, 360] width 109 height 13
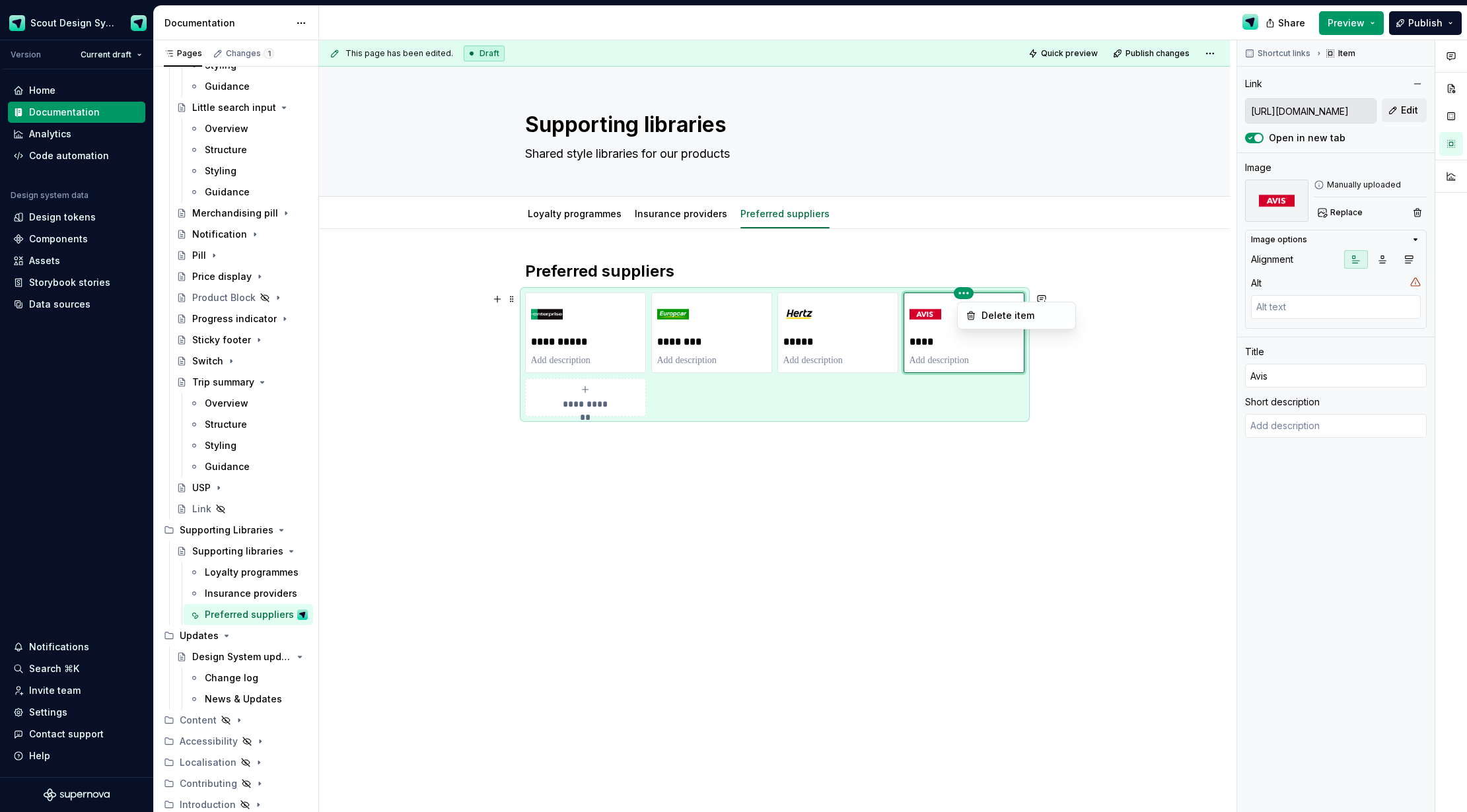
click at [851, 294] on html "Scout Design System Version Current draft Home Documentation Analytics Code aut…" at bounding box center [734, 406] width 1467 height 812
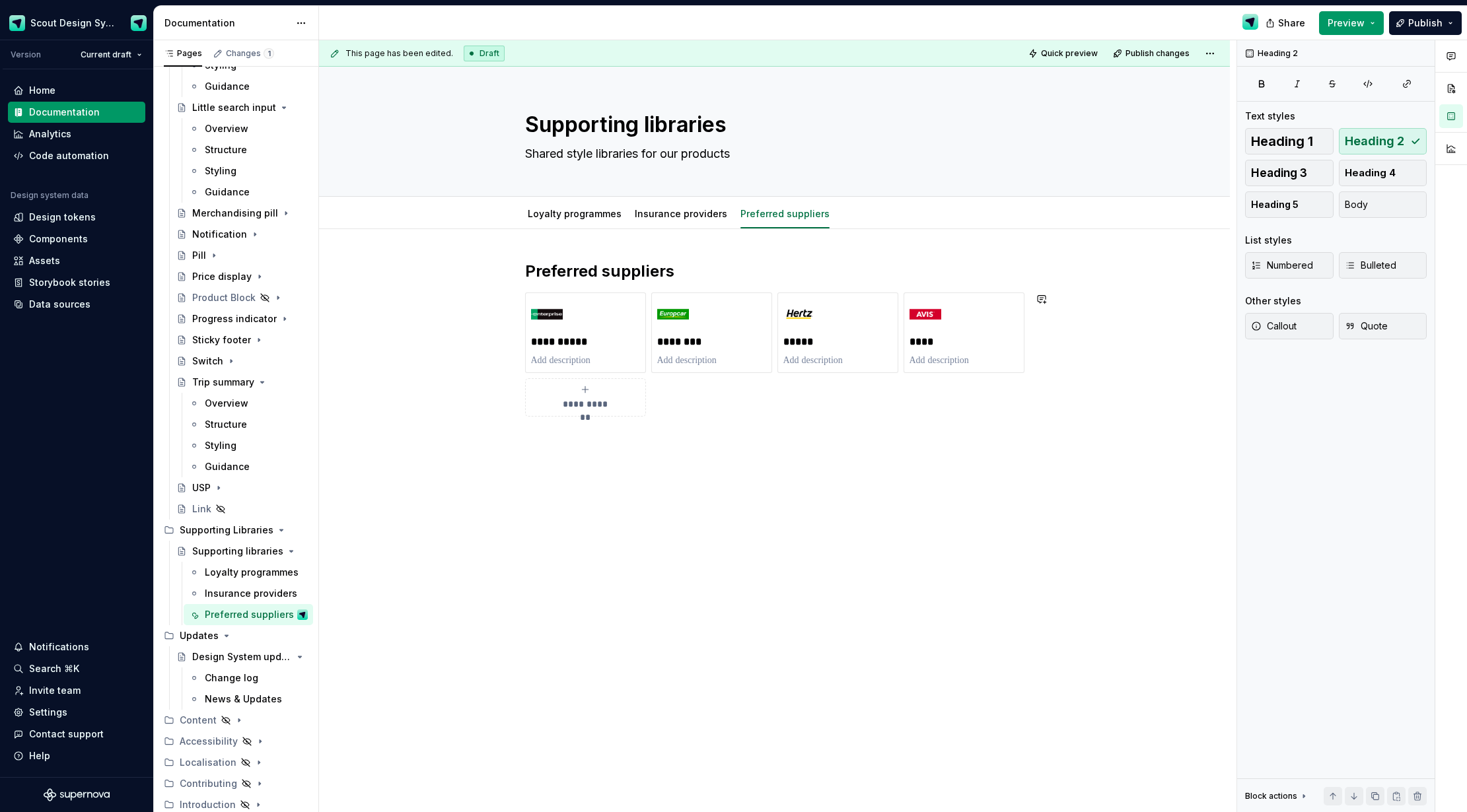
click at [889, 280] on html "Scout Design System Version Current draft Home Documentation Analytics Code aut…" at bounding box center [734, 406] width 1467 height 812
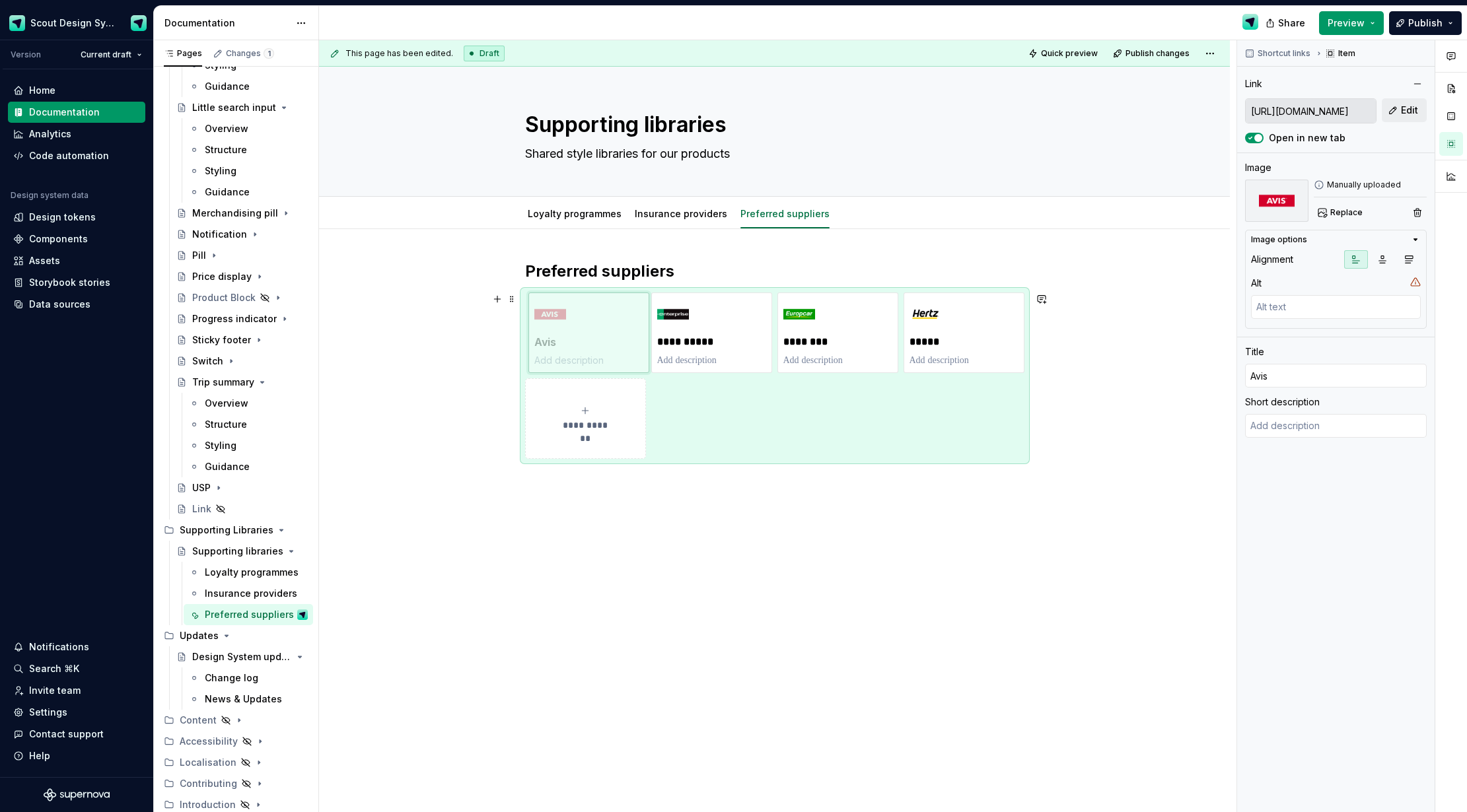
drag, startPoint x: 972, startPoint y: 334, endPoint x: 613, endPoint y: 338, distance: 359.0
click at [609, 333] on body "Scout Design System Version Current draft Home Documentation Analytics Code aut…" at bounding box center [734, 406] width 1467 height 812
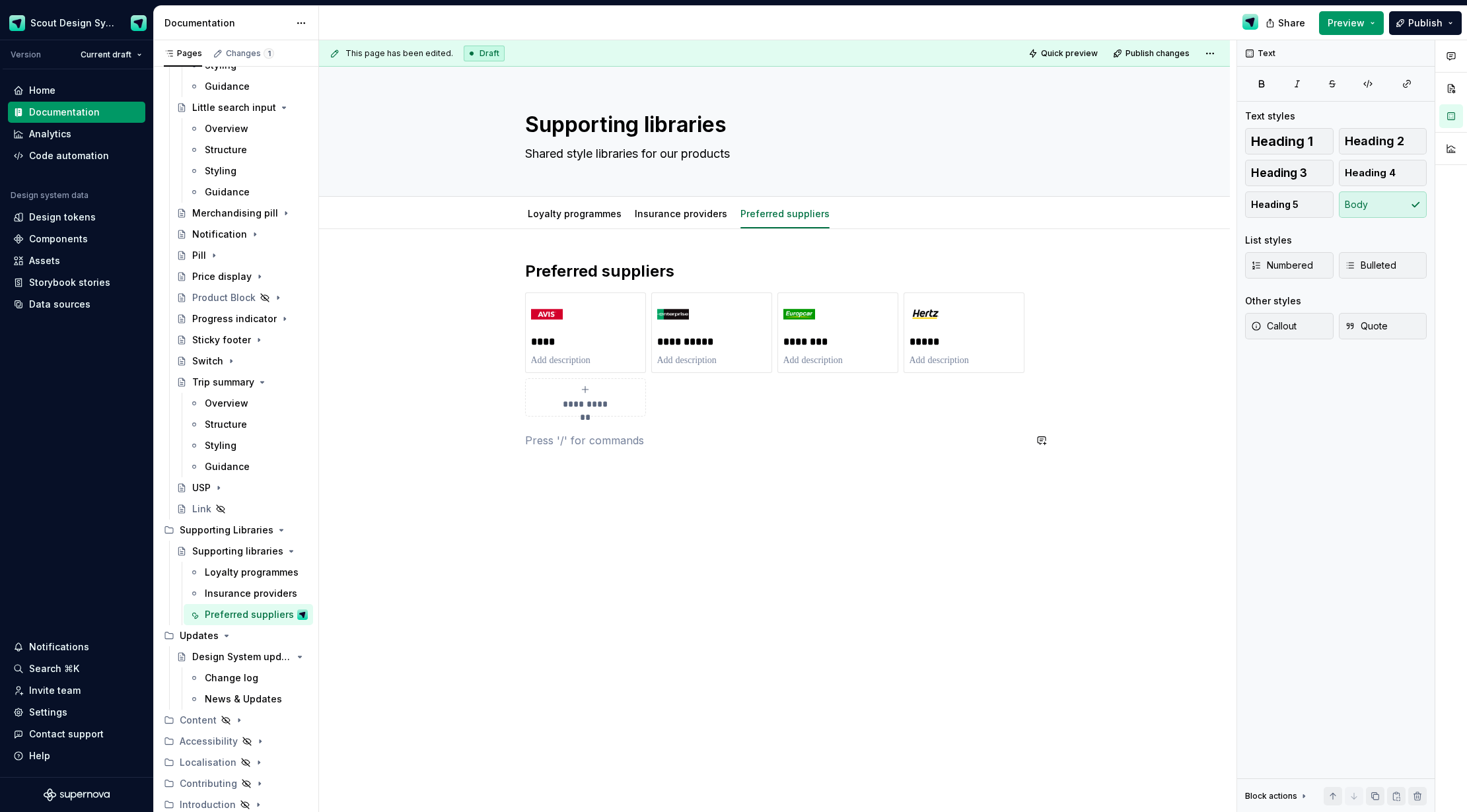
click at [797, 462] on div "**********" at bounding box center [774, 363] width 499 height 204
click at [1419, 27] on span "Publish" at bounding box center [1425, 23] width 35 height 13
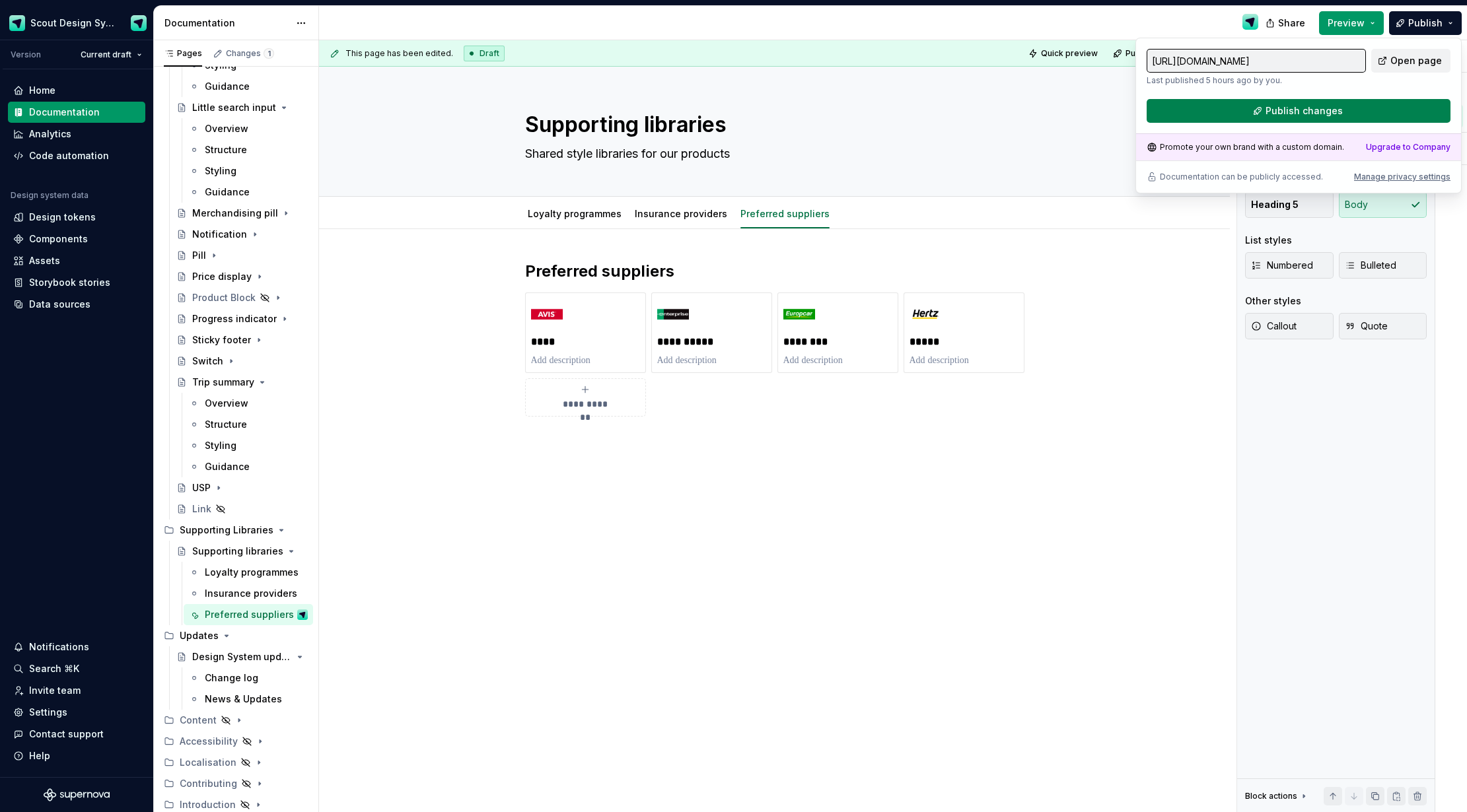
click at [1372, 109] on button "Publish changes" at bounding box center [1299, 111] width 304 height 24
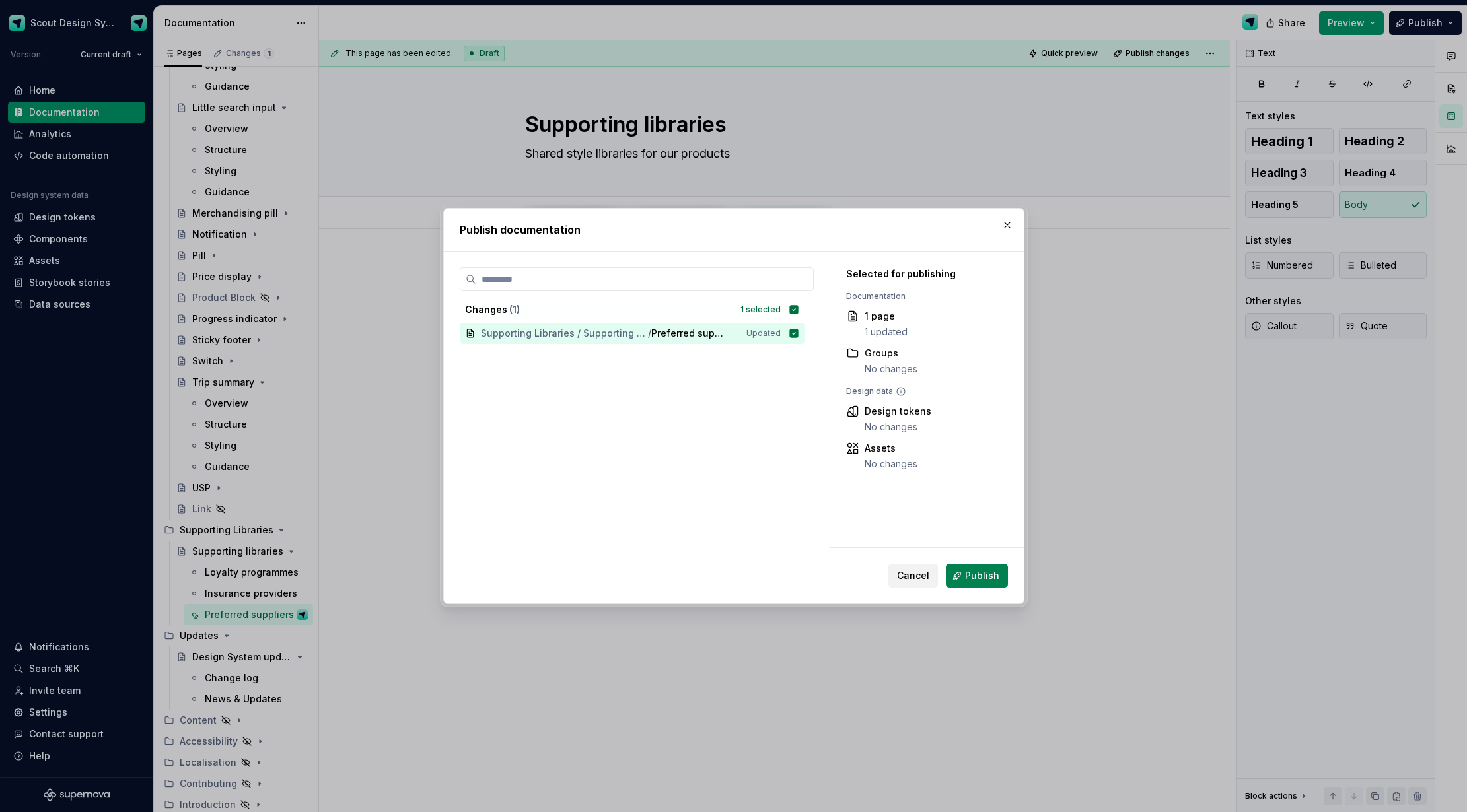
click at [991, 582] on button "Publish" at bounding box center [977, 576] width 62 height 24
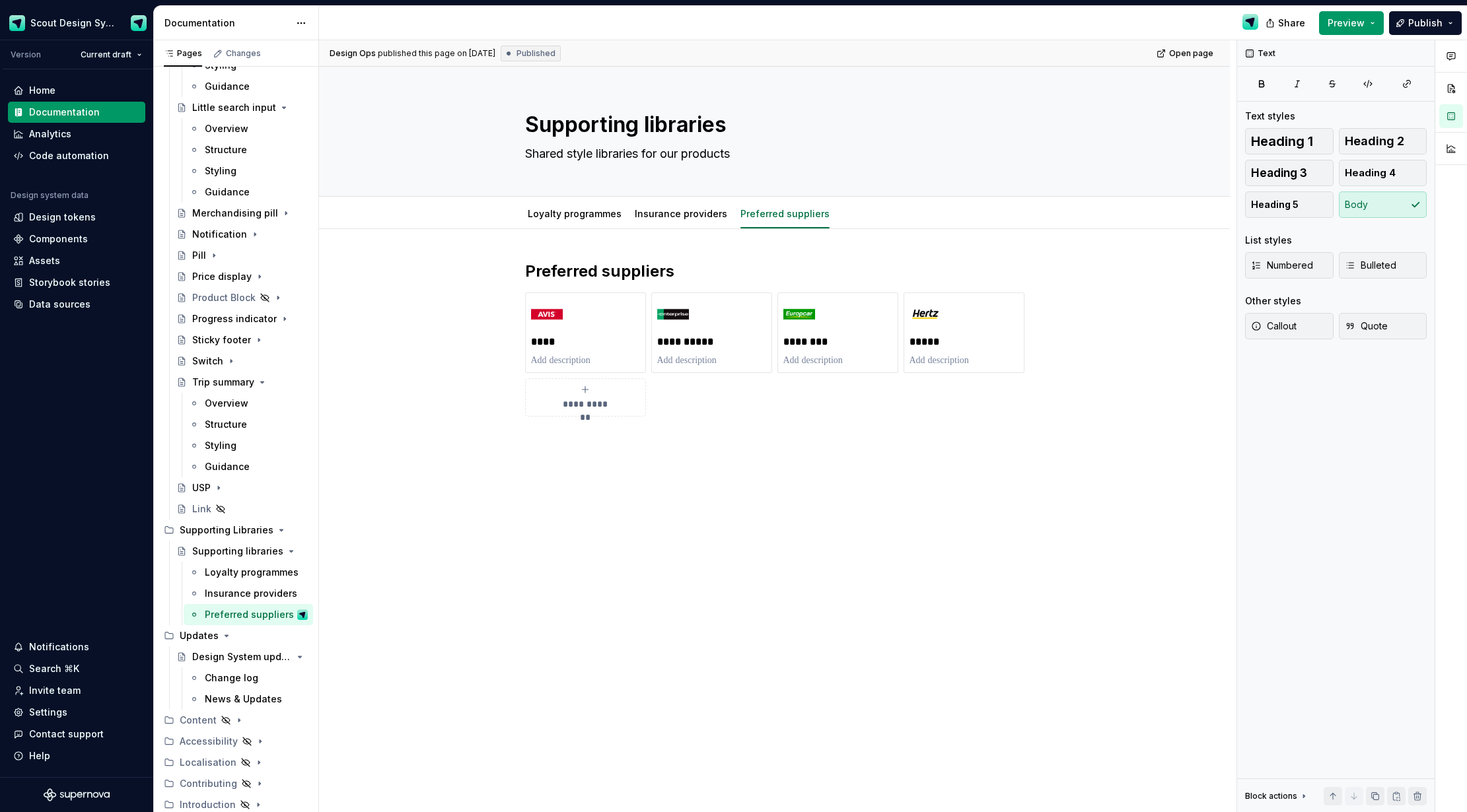
type textarea "*"
